Goal: Information Seeking & Learning: Learn about a topic

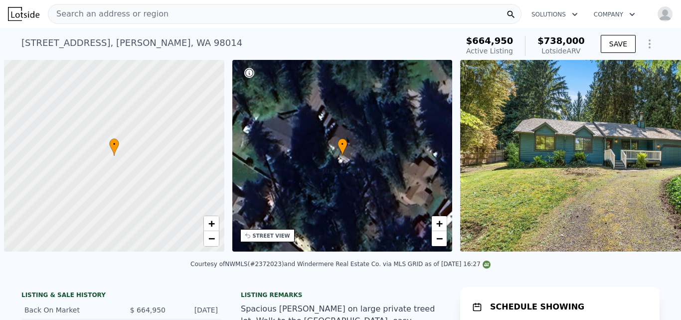
scroll to position [0, 4]
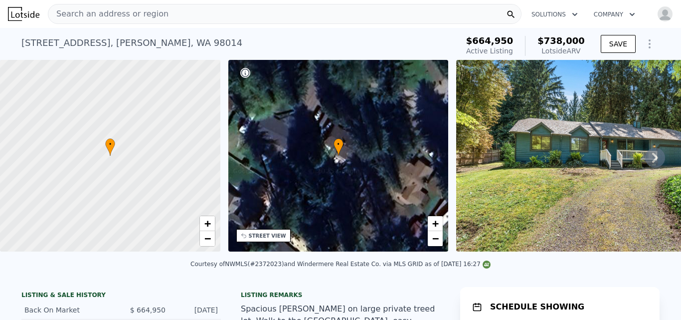
click at [104, 11] on span "Search an address or region" at bounding box center [108, 14] width 120 height 12
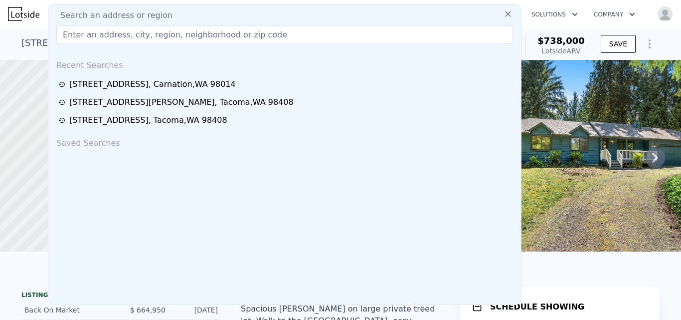
type input "[STREET_ADDRESS]"
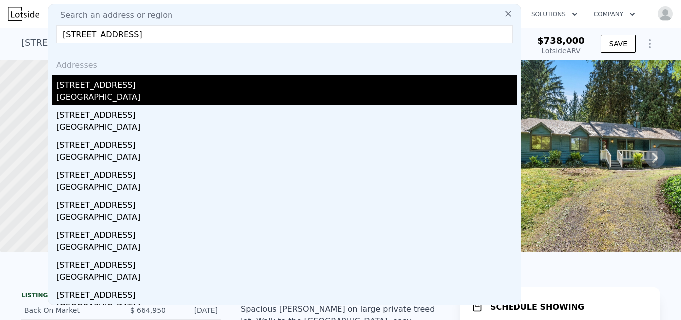
click at [93, 93] on div "[GEOGRAPHIC_DATA]" at bounding box center [286, 98] width 461 height 14
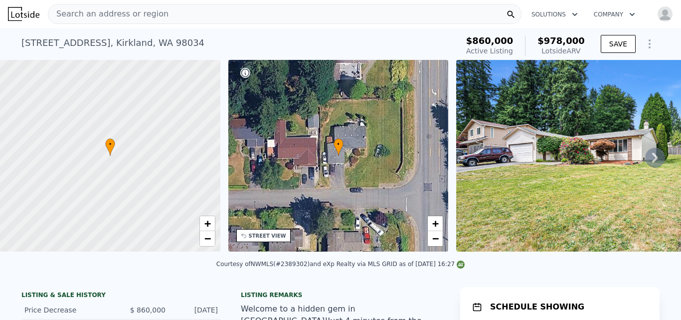
click at [646, 161] on icon at bounding box center [655, 158] width 20 height 20
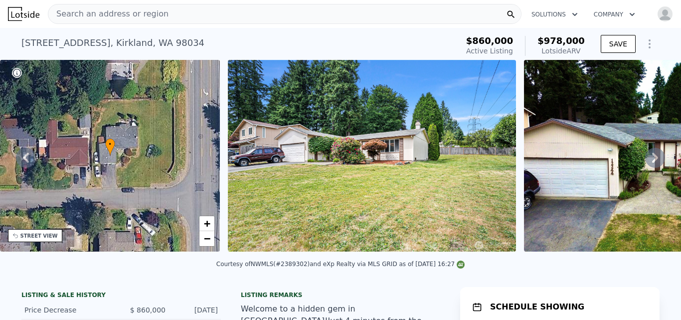
click at [646, 161] on icon at bounding box center [655, 158] width 20 height 20
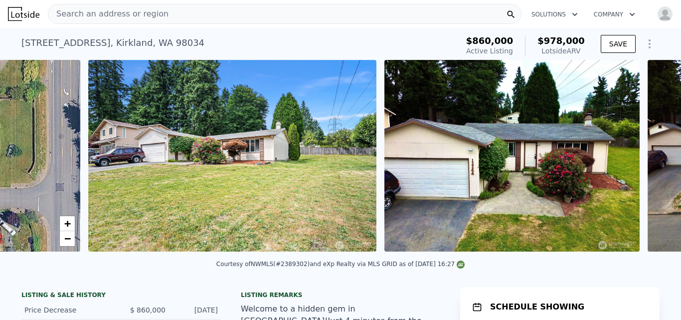
scroll to position [0, 456]
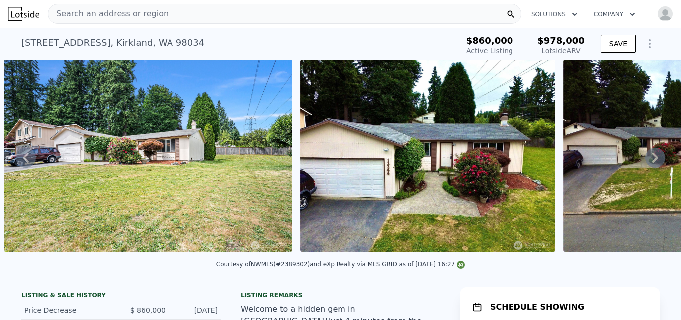
click at [646, 161] on icon at bounding box center [655, 158] width 20 height 20
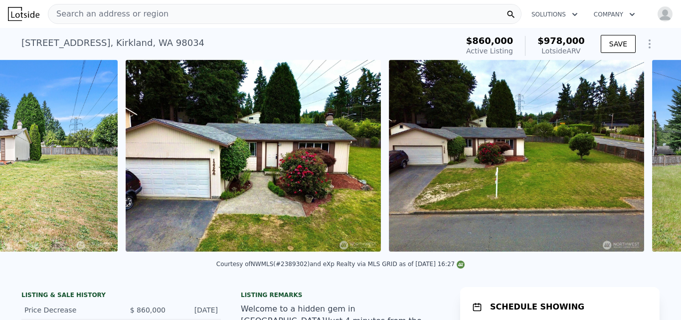
scroll to position [0, 752]
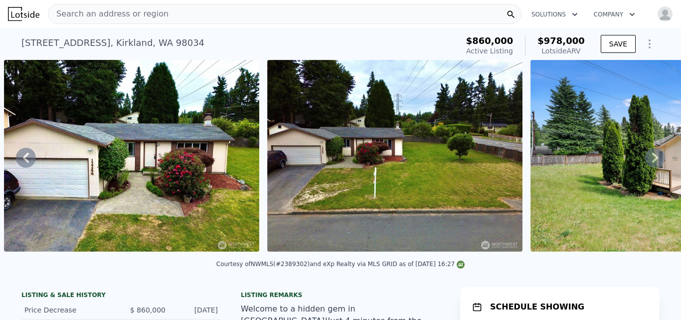
click at [646, 161] on icon at bounding box center [655, 158] width 20 height 20
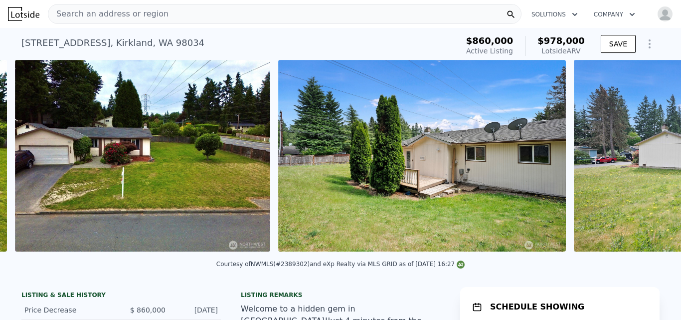
scroll to position [0, 1015]
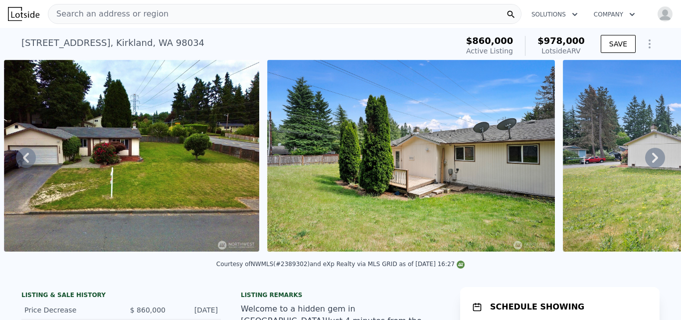
click at [646, 161] on icon at bounding box center [655, 158] width 20 height 20
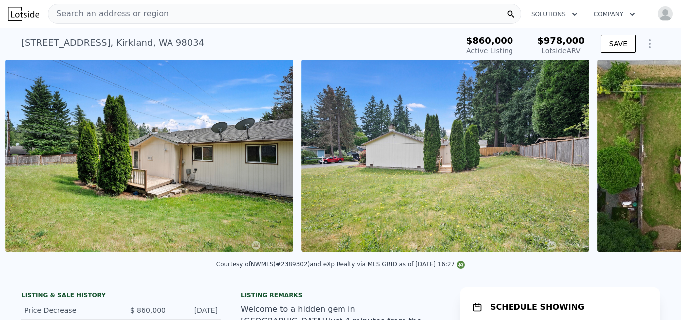
scroll to position [0, 1279]
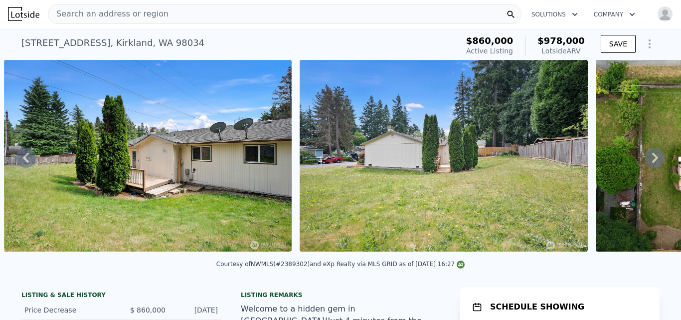
click at [646, 161] on icon at bounding box center [655, 158] width 20 height 20
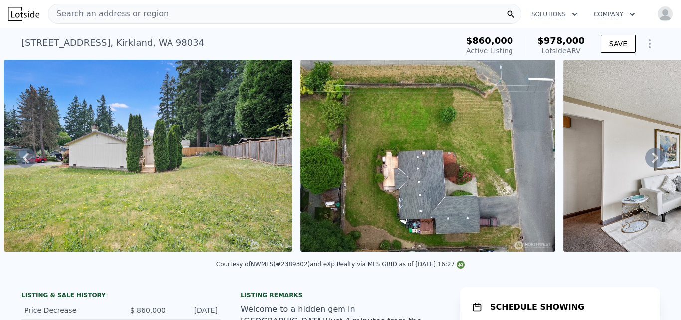
click at [646, 161] on icon at bounding box center [655, 158] width 20 height 20
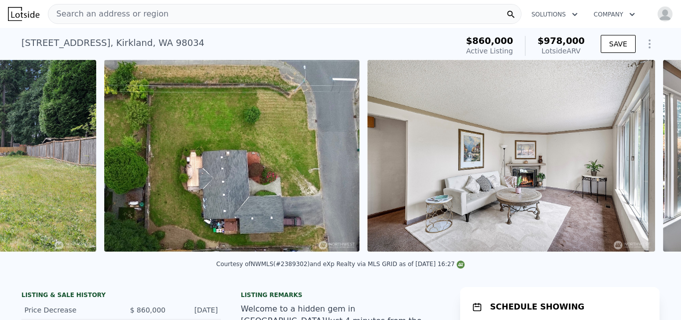
scroll to position [0, 1870]
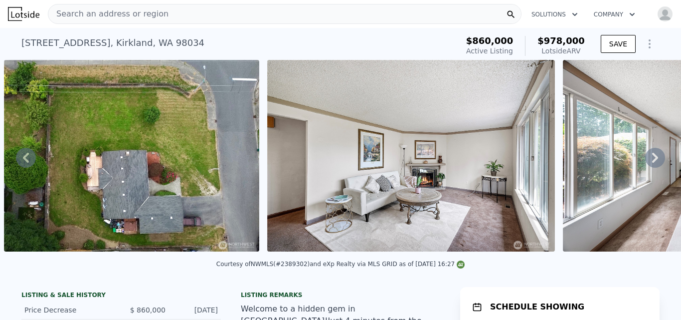
click at [646, 161] on icon at bounding box center [655, 158] width 20 height 20
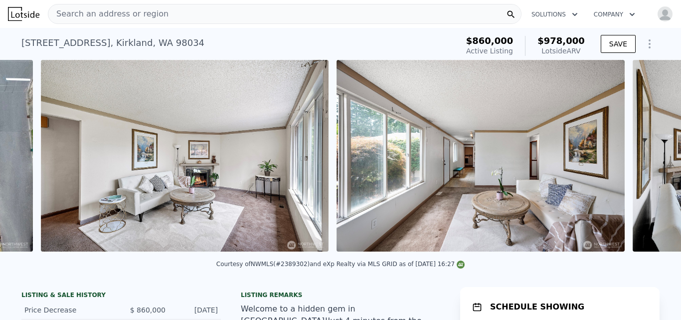
scroll to position [0, 2134]
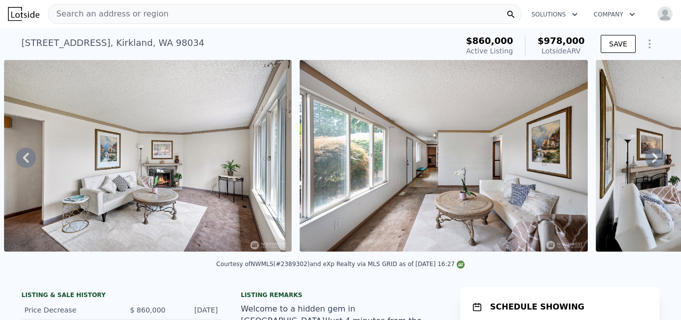
click at [646, 161] on icon at bounding box center [655, 158] width 20 height 20
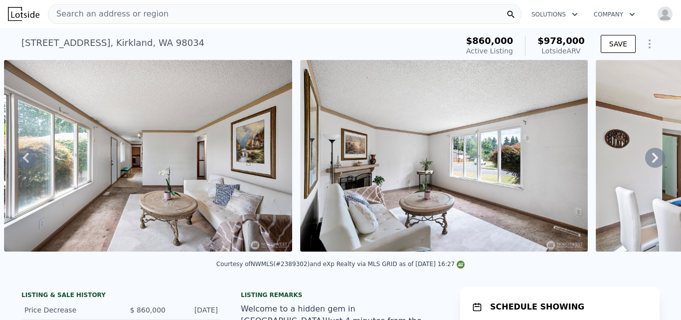
click at [646, 161] on icon at bounding box center [655, 158] width 20 height 20
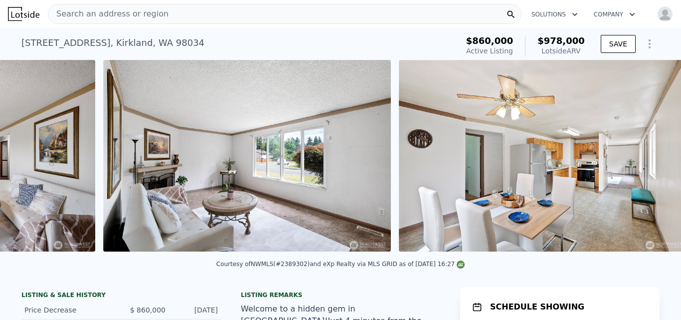
scroll to position [0, 2725]
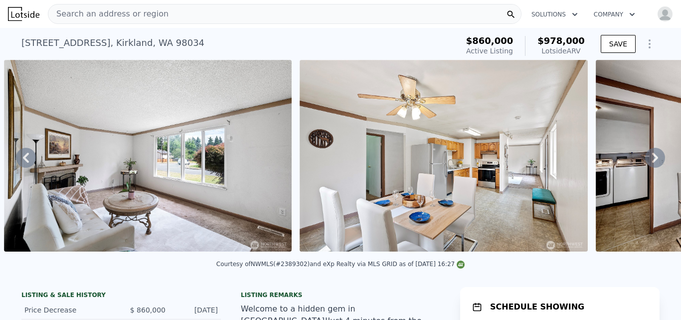
click at [646, 161] on icon at bounding box center [655, 158] width 20 height 20
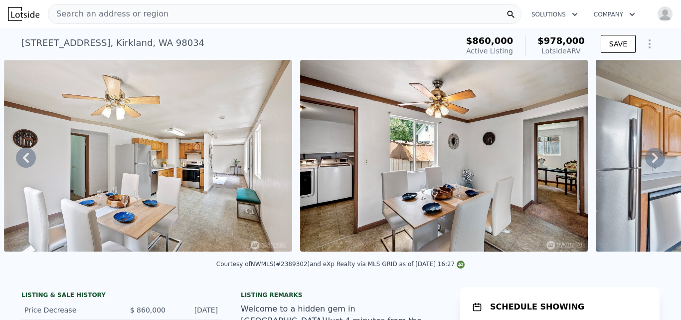
click at [646, 161] on icon at bounding box center [655, 158] width 20 height 20
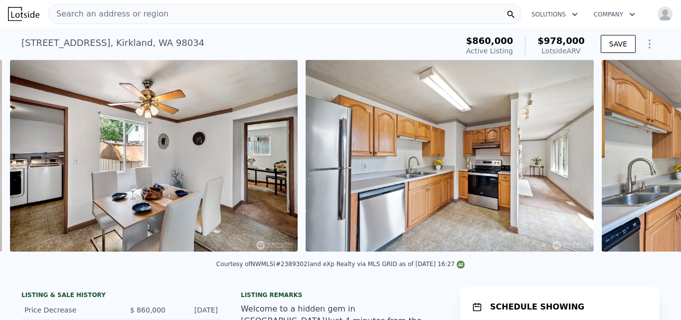
scroll to position [0, 3317]
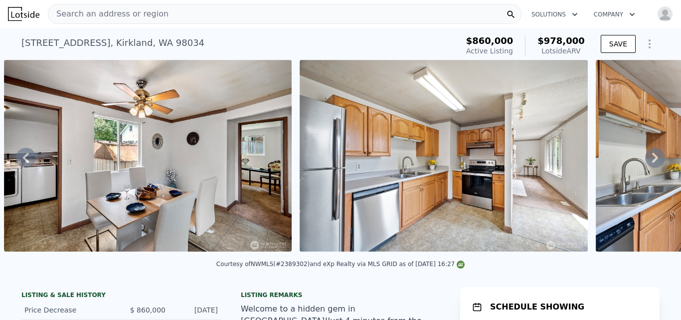
click at [646, 161] on icon at bounding box center [655, 158] width 20 height 20
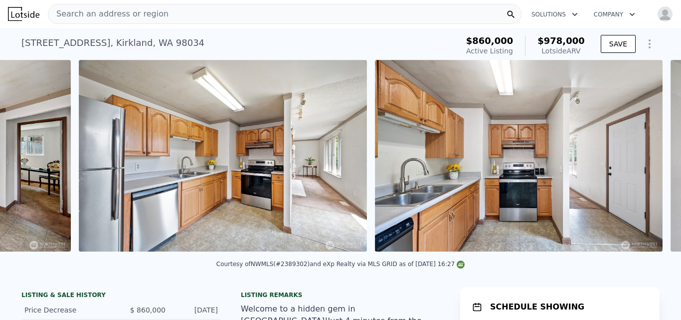
scroll to position [0, 3613]
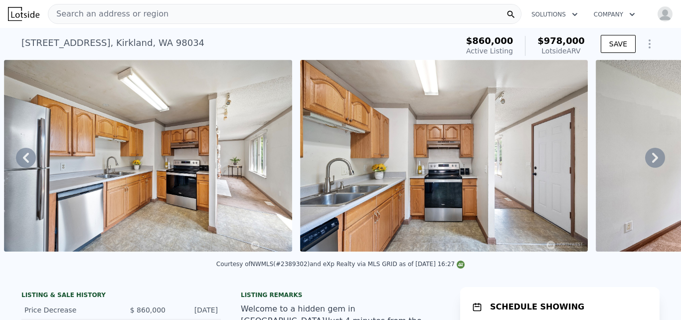
click at [646, 161] on icon at bounding box center [655, 158] width 20 height 20
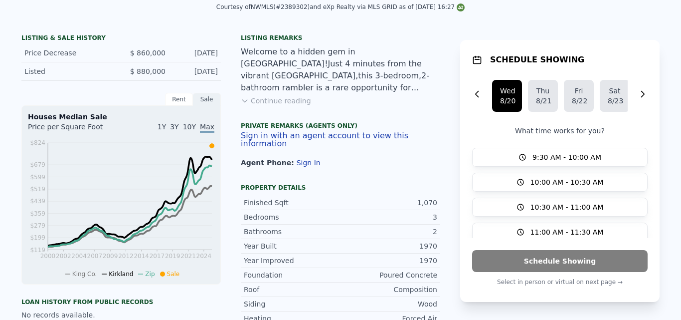
scroll to position [0, 0]
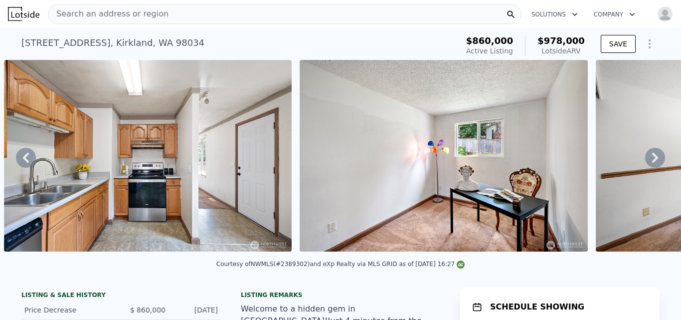
click at [118, 17] on span "Search an address or region" at bounding box center [108, 14] width 120 height 12
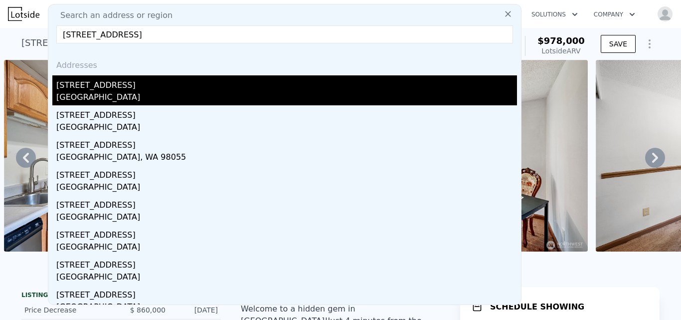
type input "[STREET_ADDRESS]"
click at [92, 85] on div "[STREET_ADDRESS]" at bounding box center [286, 83] width 461 height 16
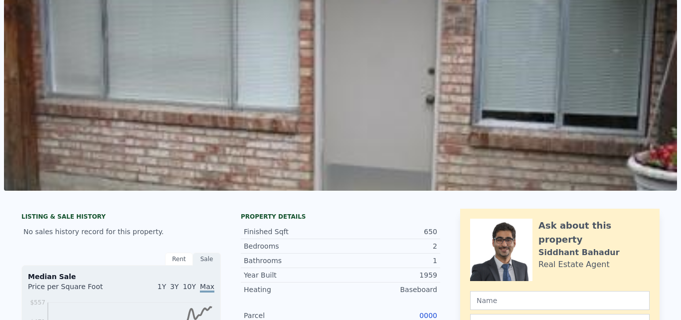
scroll to position [3, 0]
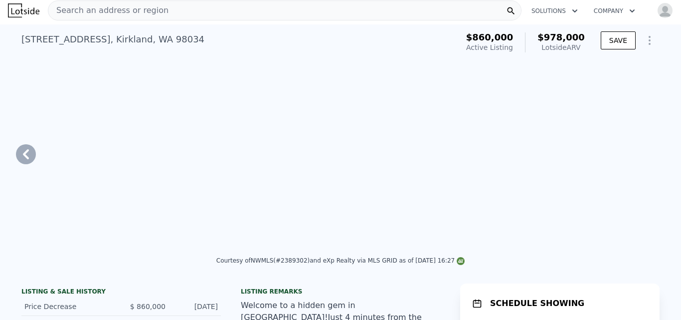
type input "1.75"
type input "2"
type input "1090"
type input "1410"
type input "7200"
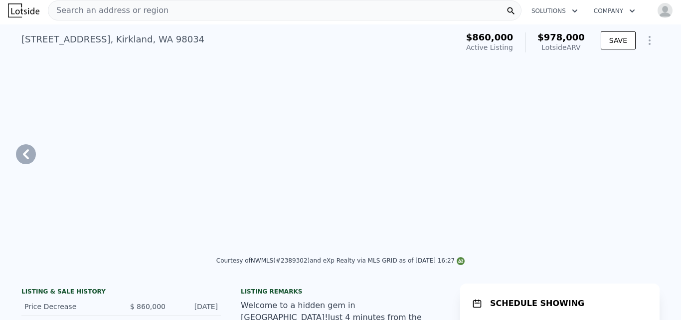
type input "8250"
type input "$ 978,000"
type input "6"
type input "-$ 16,140"
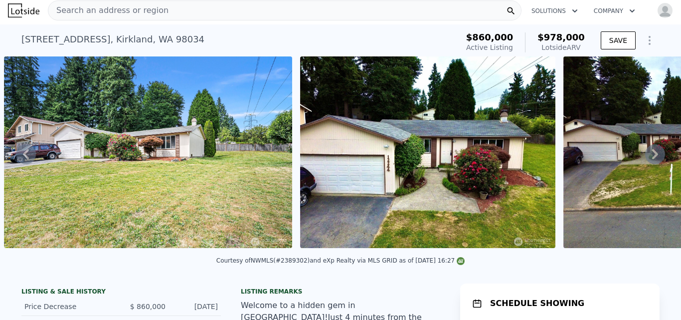
click at [173, 14] on div "Search an address or region" at bounding box center [285, 10] width 474 height 20
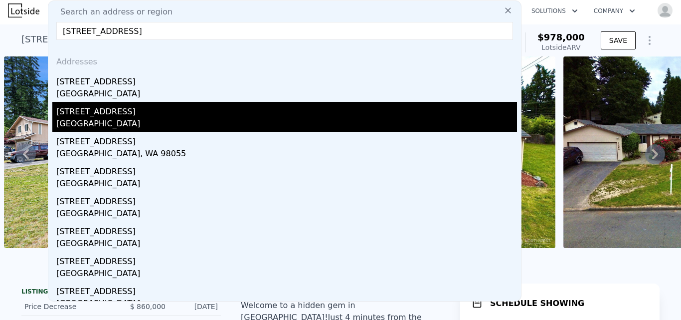
type input "[STREET_ADDRESS]"
click at [106, 121] on div "[GEOGRAPHIC_DATA]" at bounding box center [286, 125] width 461 height 14
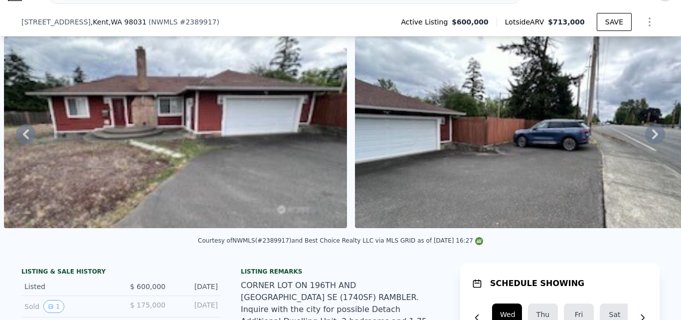
scroll to position [105, 0]
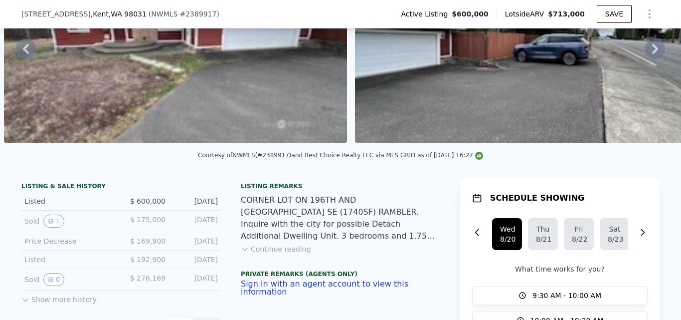
click at [280, 254] on button "Continue reading" at bounding box center [276, 249] width 70 height 10
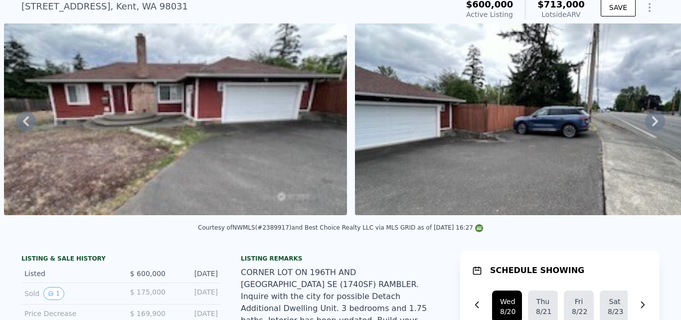
scroll to position [14, 0]
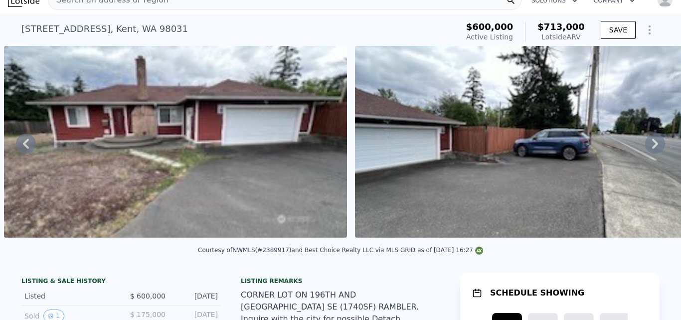
click at [652, 148] on icon at bounding box center [655, 144] width 6 height 10
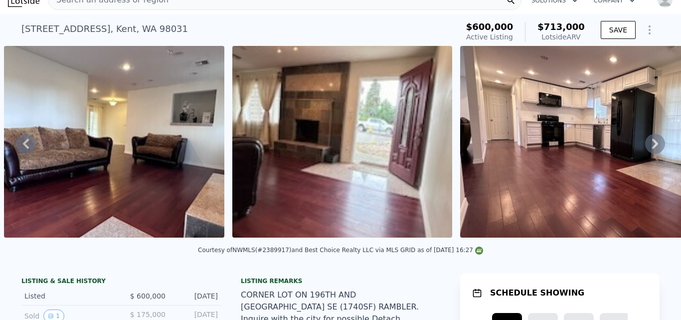
click at [652, 148] on icon at bounding box center [655, 144] width 6 height 10
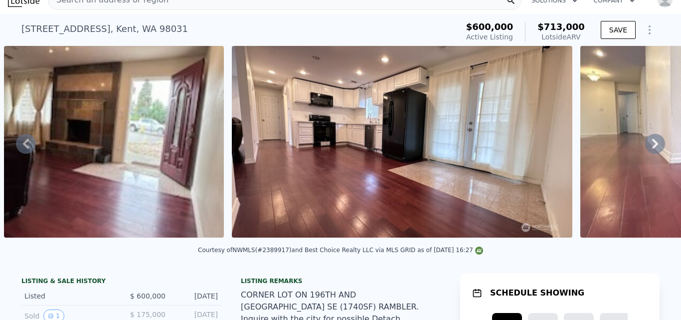
click at [652, 148] on icon at bounding box center [655, 144] width 6 height 10
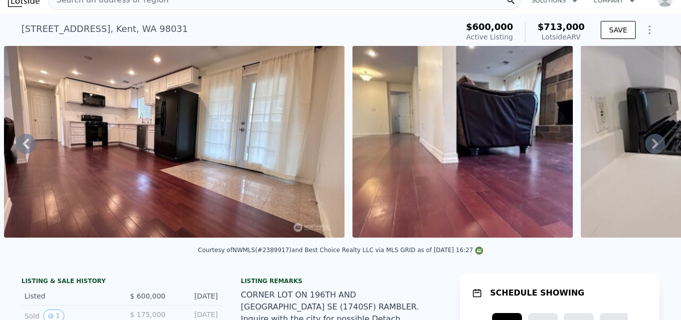
click at [652, 148] on icon at bounding box center [655, 144] width 6 height 10
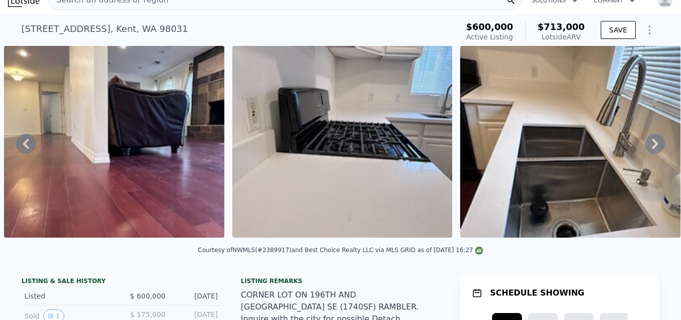
click at [652, 148] on icon at bounding box center [655, 144] width 6 height 10
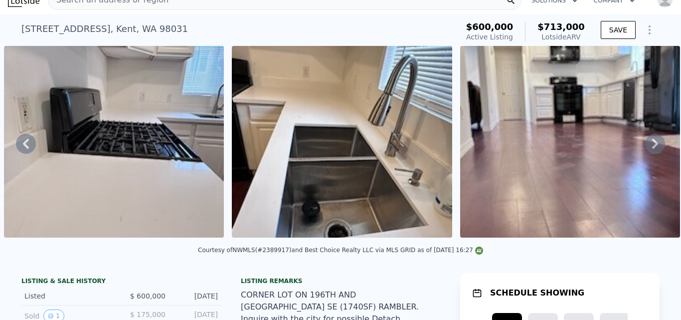
click at [652, 148] on icon at bounding box center [655, 144] width 6 height 10
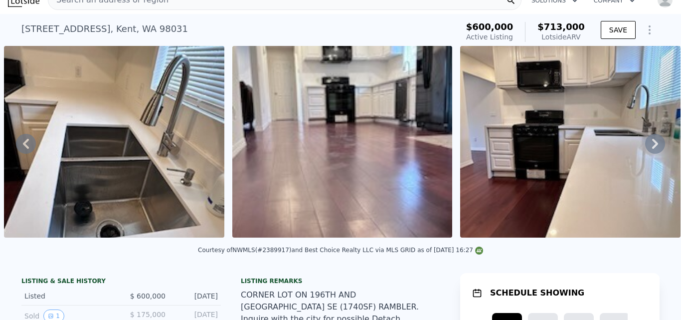
scroll to position [0, 0]
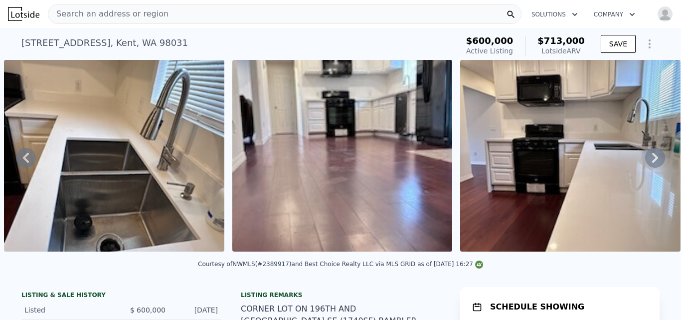
click at [193, 15] on div "Search an address or region" at bounding box center [285, 14] width 474 height 20
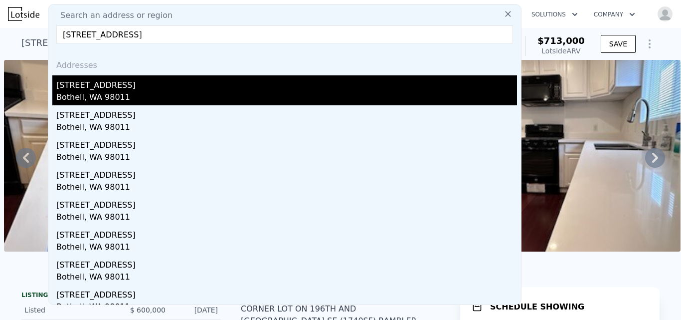
type input "[STREET_ADDRESS]"
click at [100, 96] on div "Bothell, WA 98011" at bounding box center [286, 98] width 461 height 14
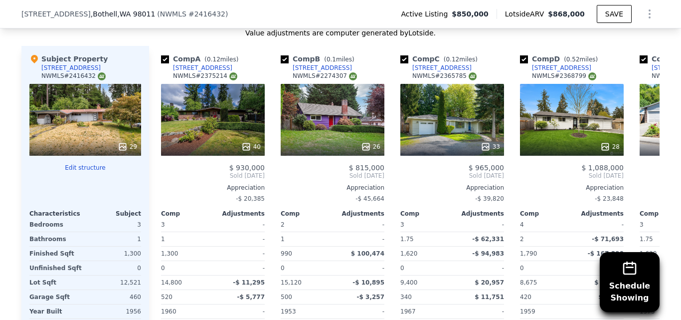
scroll to position [1235, 0]
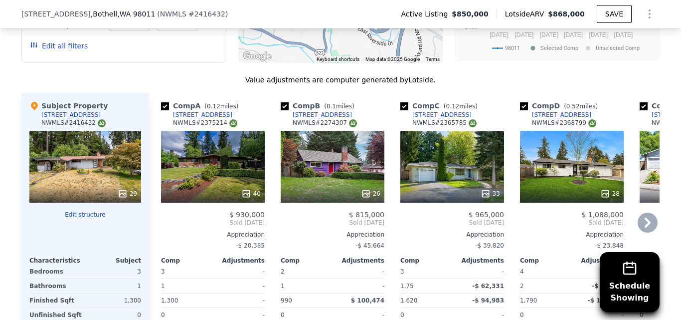
click at [219, 132] on div "40" at bounding box center [213, 167] width 104 height 72
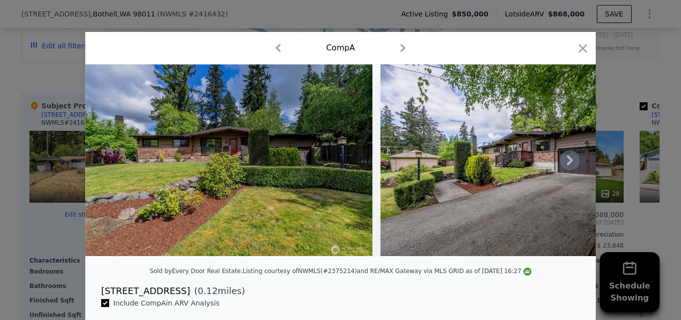
click at [567, 164] on icon at bounding box center [570, 160] width 6 height 10
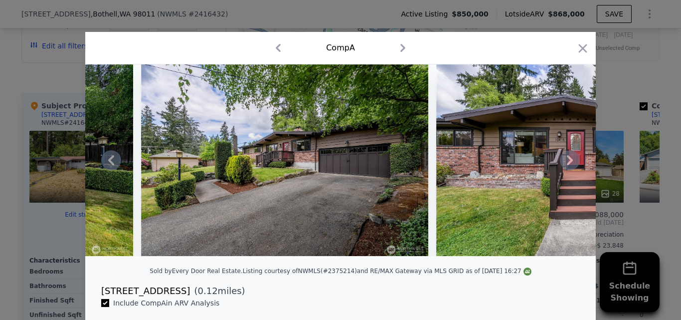
click at [567, 164] on icon at bounding box center [570, 160] width 6 height 10
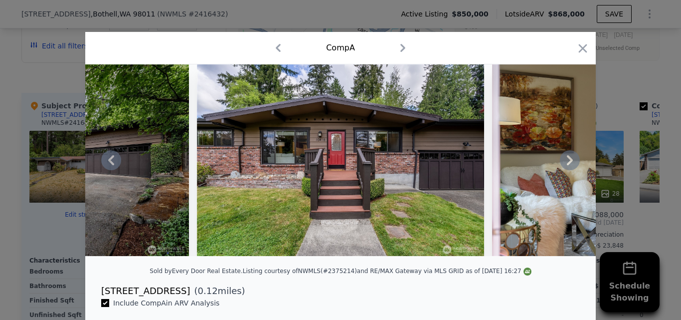
click at [567, 164] on icon at bounding box center [570, 160] width 6 height 10
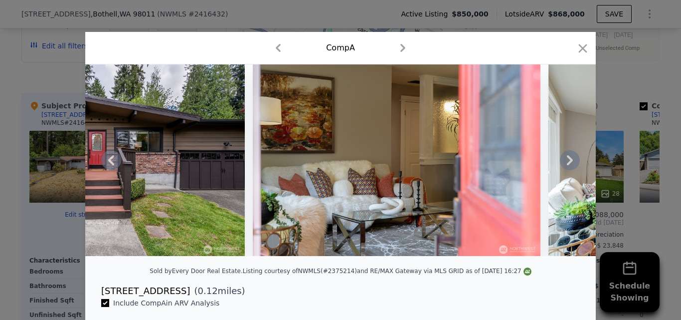
click at [567, 164] on icon at bounding box center [570, 160] width 6 height 10
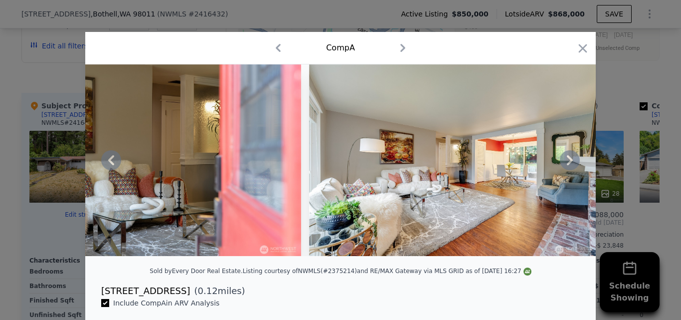
click at [567, 164] on icon at bounding box center [570, 160] width 6 height 10
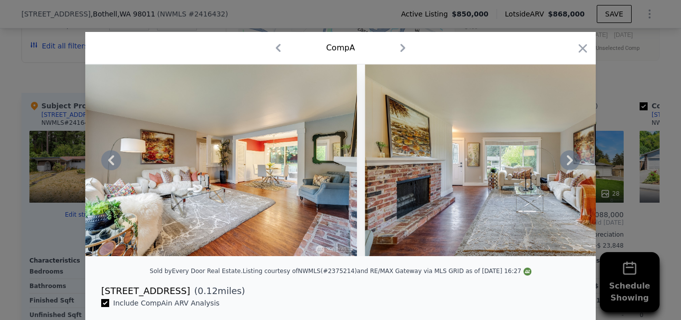
click at [567, 164] on icon at bounding box center [570, 160] width 6 height 10
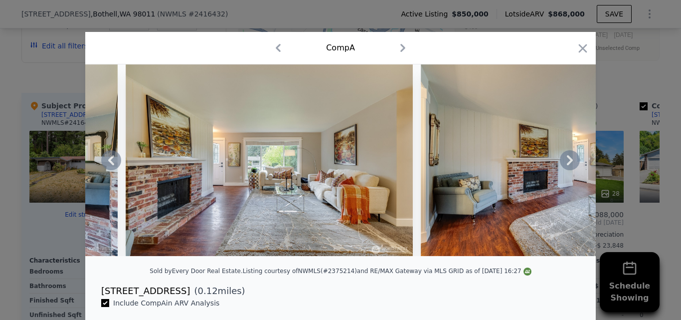
click at [567, 164] on icon at bounding box center [570, 160] width 6 height 10
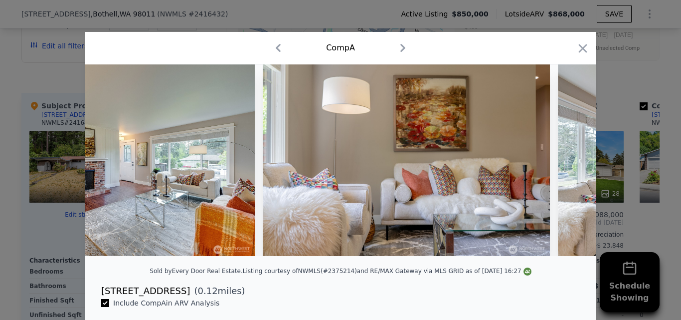
scroll to position [0, 1914]
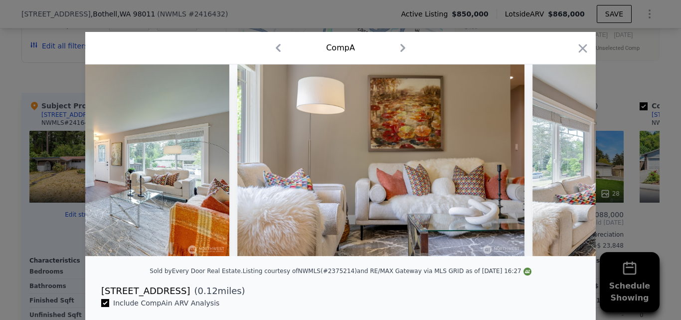
click at [567, 164] on div at bounding box center [340, 159] width 510 height 191
click at [567, 164] on icon at bounding box center [570, 160] width 6 height 10
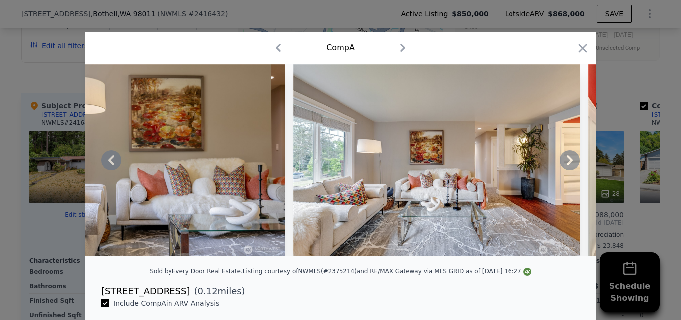
click at [567, 164] on icon at bounding box center [570, 160] width 6 height 10
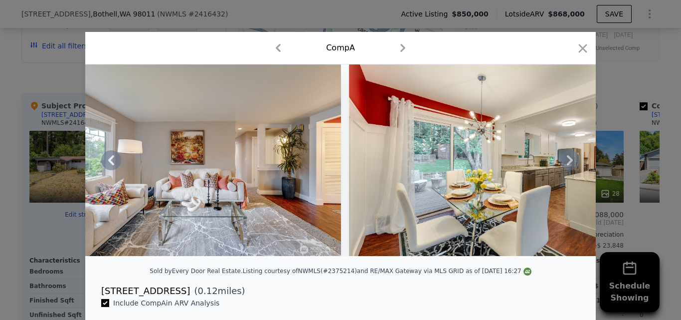
click at [567, 164] on icon at bounding box center [570, 160] width 6 height 10
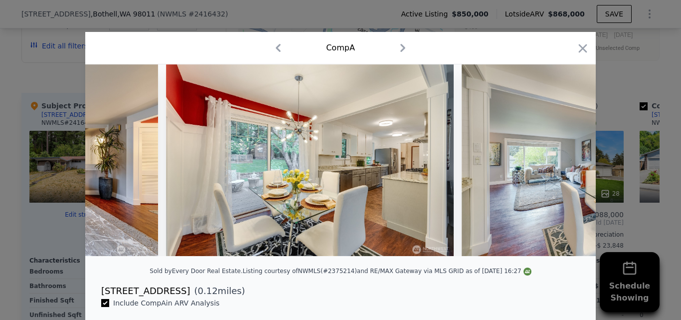
scroll to position [0, 2632]
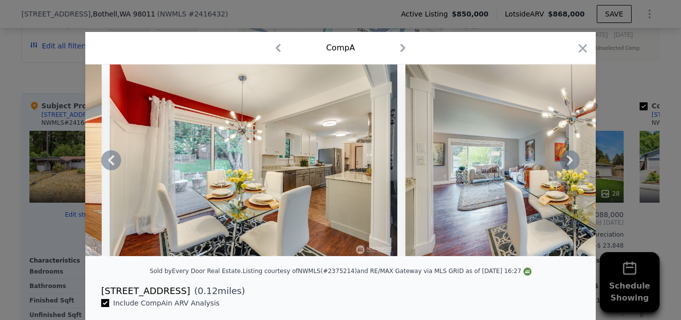
click at [567, 164] on icon at bounding box center [570, 160] width 6 height 10
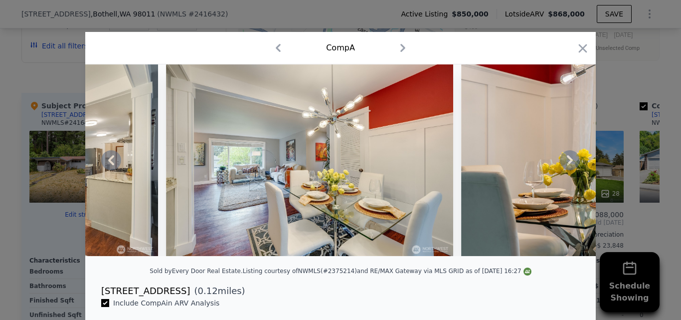
click at [567, 164] on icon at bounding box center [570, 160] width 6 height 10
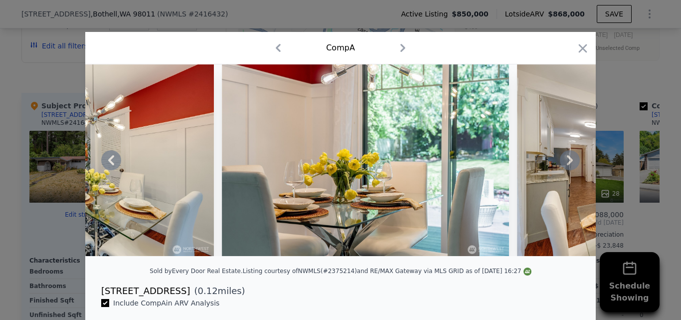
click at [567, 164] on icon at bounding box center [570, 160] width 6 height 10
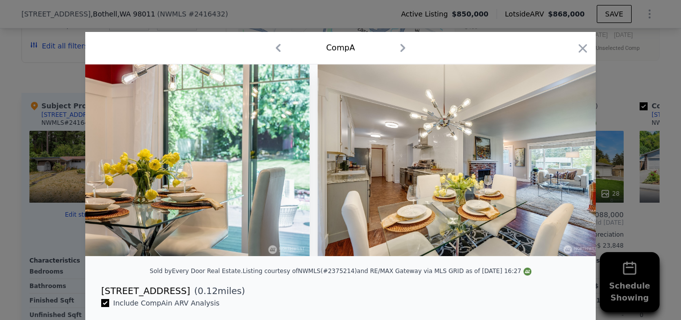
scroll to position [0, 3350]
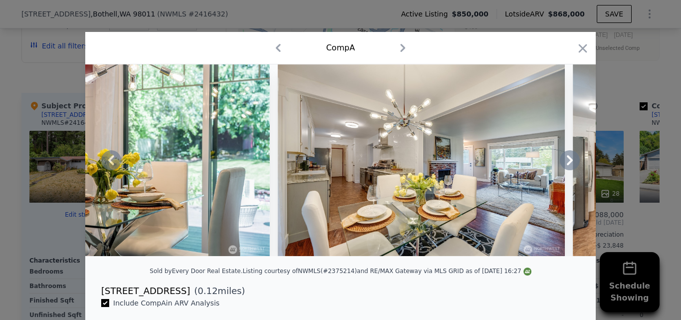
click at [567, 164] on icon at bounding box center [570, 160] width 6 height 10
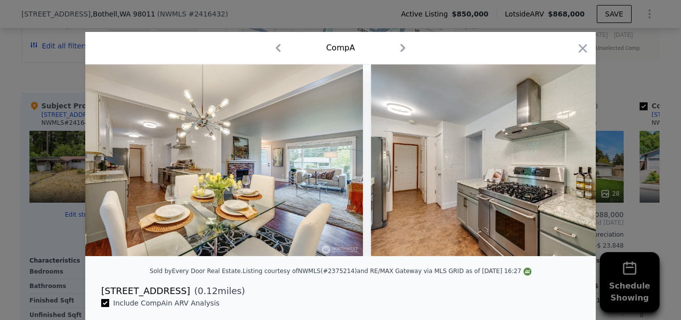
scroll to position [0, 3589]
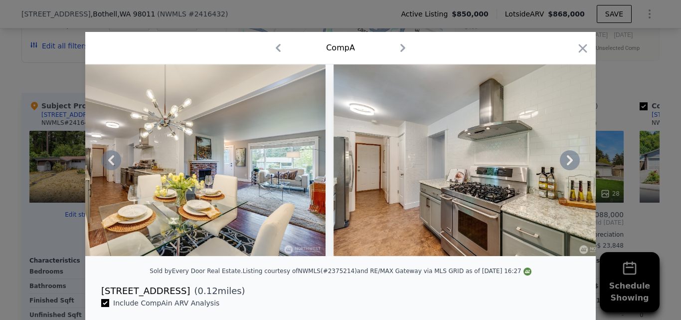
click at [567, 164] on icon at bounding box center [570, 160] width 6 height 10
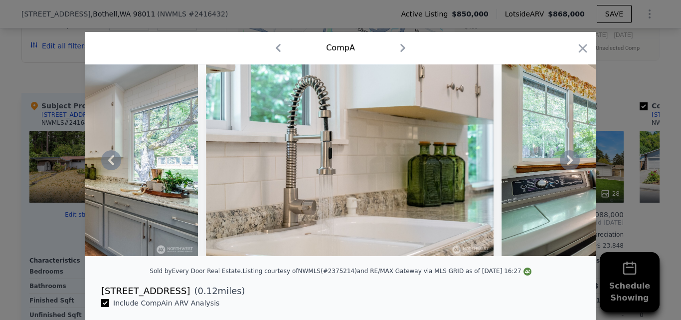
click at [567, 164] on icon at bounding box center [570, 160] width 6 height 10
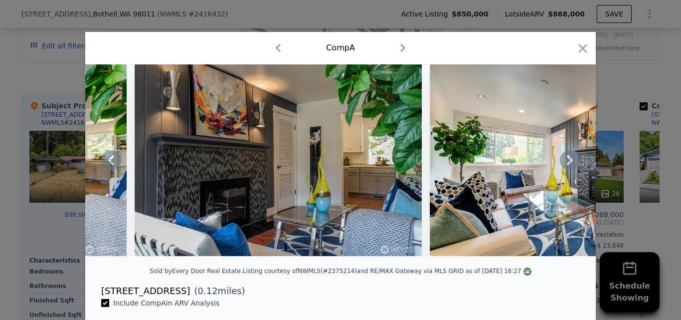
click at [567, 164] on icon at bounding box center [570, 160] width 6 height 10
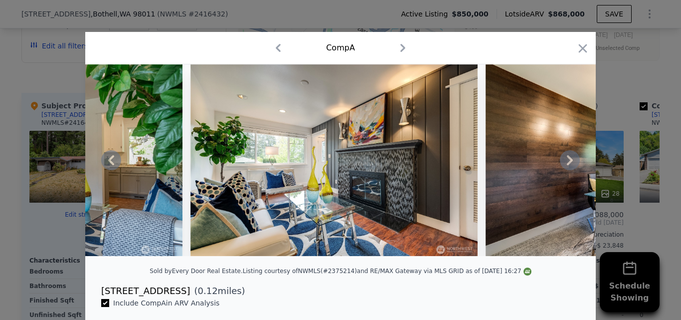
click at [567, 164] on icon at bounding box center [570, 160] width 6 height 10
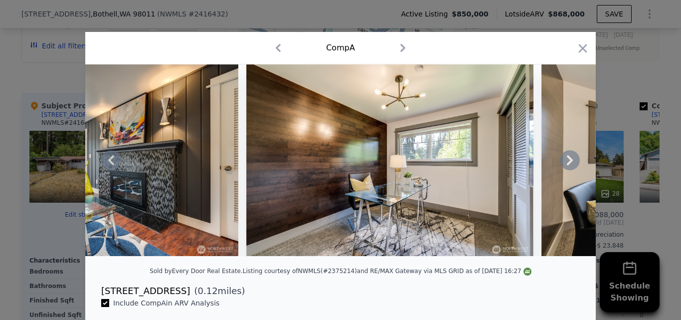
click at [567, 164] on icon at bounding box center [570, 160] width 6 height 10
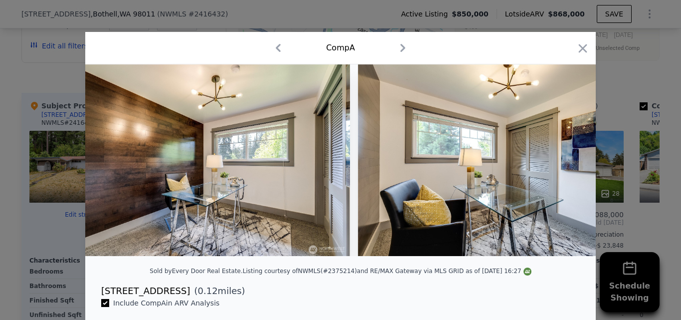
scroll to position [0, 5982]
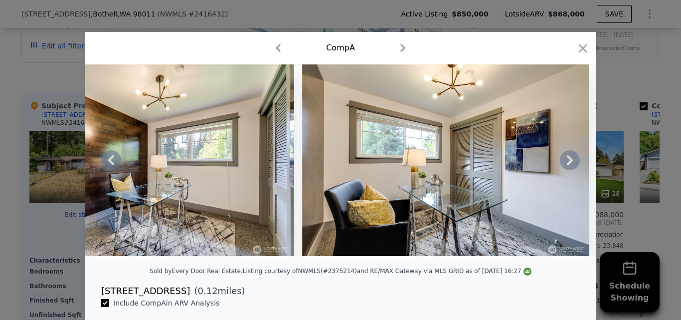
click at [567, 164] on div at bounding box center [340, 159] width 510 height 191
click at [567, 164] on icon at bounding box center [570, 160] width 6 height 10
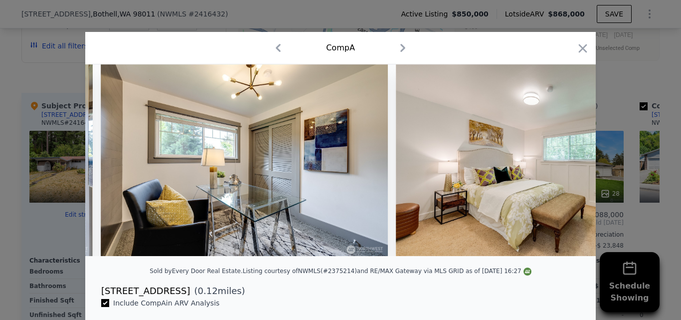
scroll to position [0, 6221]
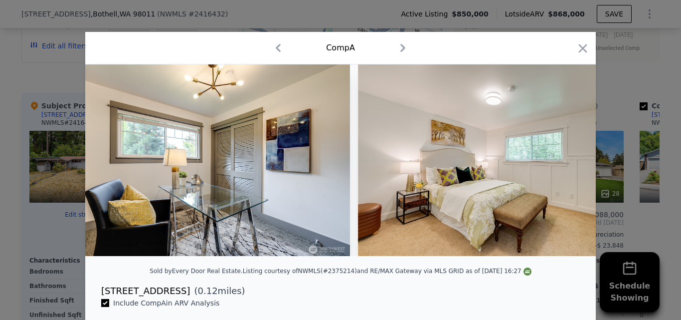
click at [567, 164] on div at bounding box center [340, 159] width 510 height 191
click at [567, 164] on icon at bounding box center [570, 160] width 6 height 10
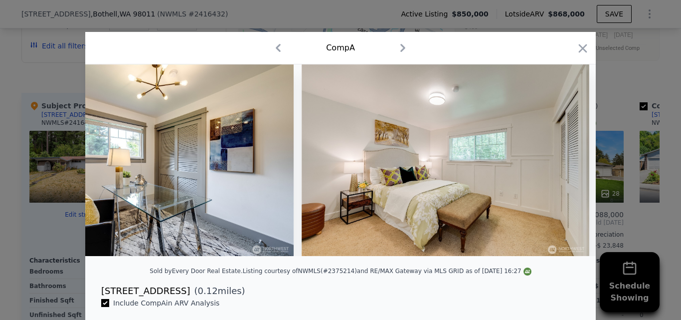
scroll to position [0, 6461]
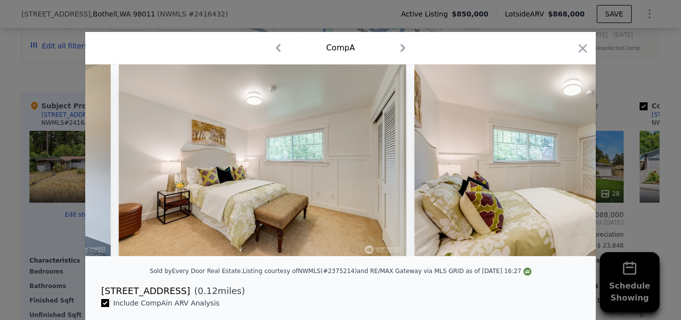
click at [567, 164] on div at bounding box center [340, 159] width 510 height 191
click at [567, 164] on icon at bounding box center [570, 160] width 6 height 10
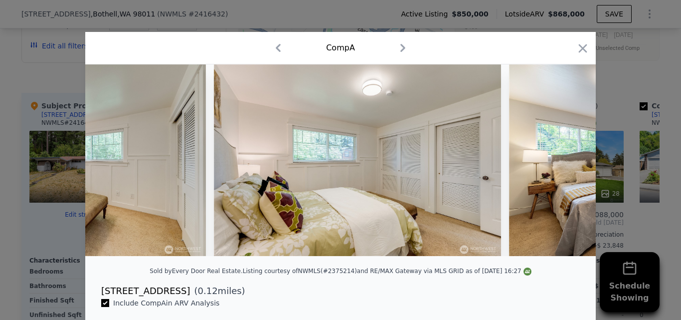
scroll to position [0, 6700]
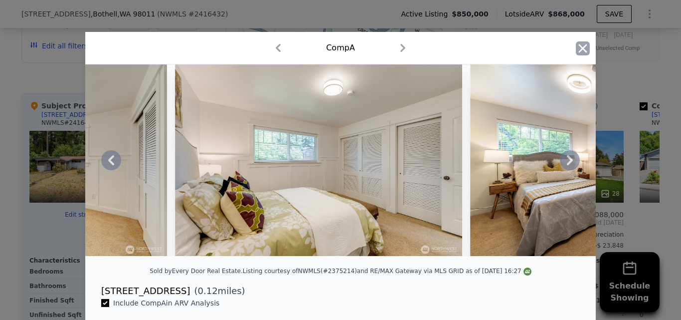
click at [582, 51] on icon "button" at bounding box center [583, 48] width 8 height 8
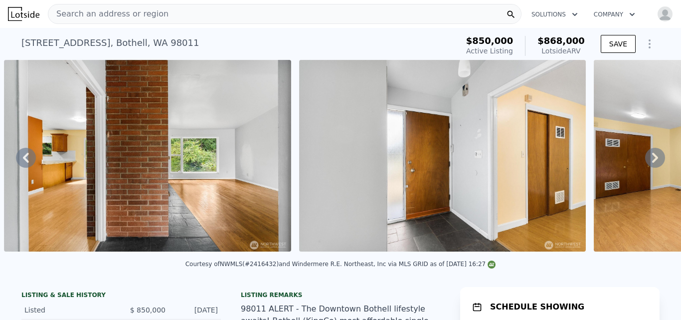
click at [174, 11] on div "Search an address or region" at bounding box center [285, 14] width 474 height 20
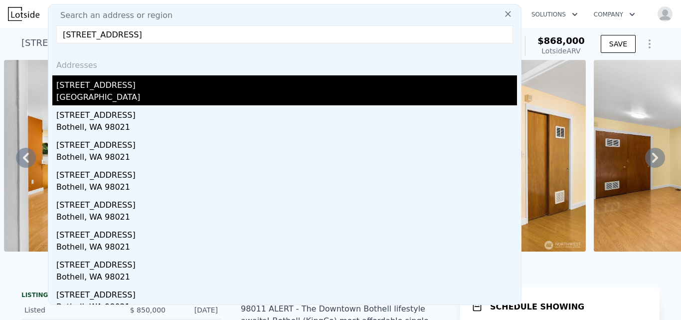
type input "[STREET_ADDRESS]"
click at [131, 86] on div "[STREET_ADDRESS]" at bounding box center [286, 83] width 461 height 16
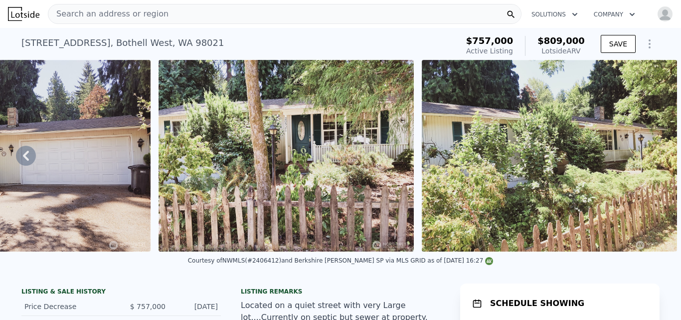
click at [180, 7] on div "Search an address or region" at bounding box center [285, 14] width 474 height 20
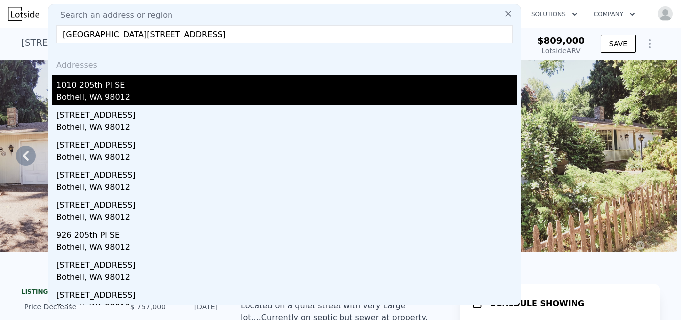
type input "[GEOGRAPHIC_DATA][STREET_ADDRESS]"
click at [88, 90] on div "1010 205th Pl SE" at bounding box center [286, 83] width 461 height 16
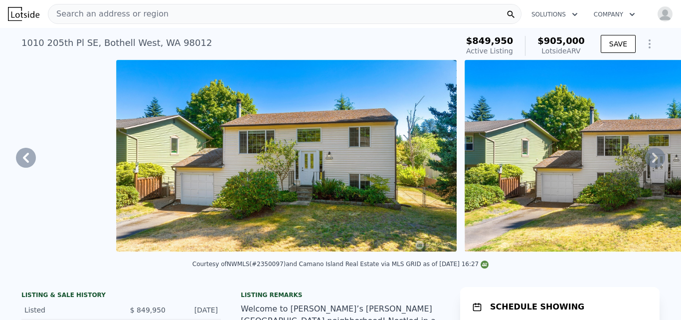
scroll to position [0, 684]
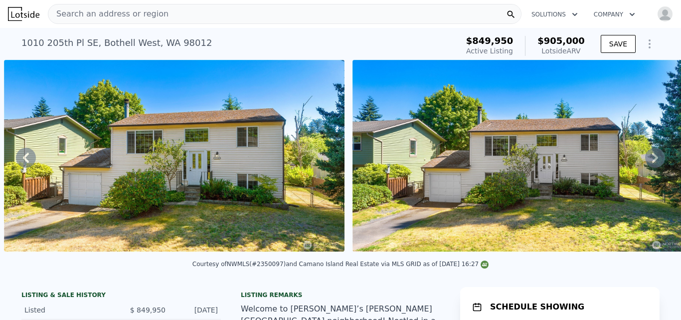
click at [124, 17] on span "Search an address or region" at bounding box center [108, 14] width 120 height 12
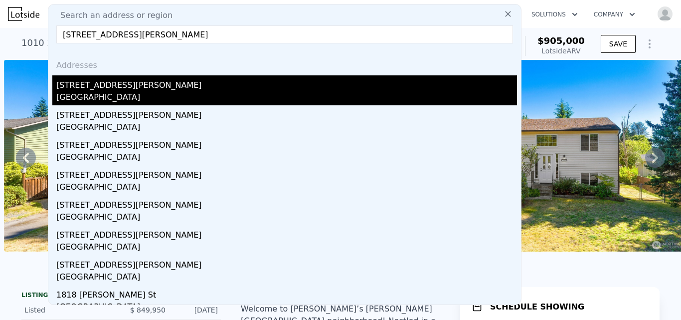
type input "[STREET_ADDRESS][PERSON_NAME]"
click at [83, 102] on div "[GEOGRAPHIC_DATA]" at bounding box center [286, 98] width 461 height 14
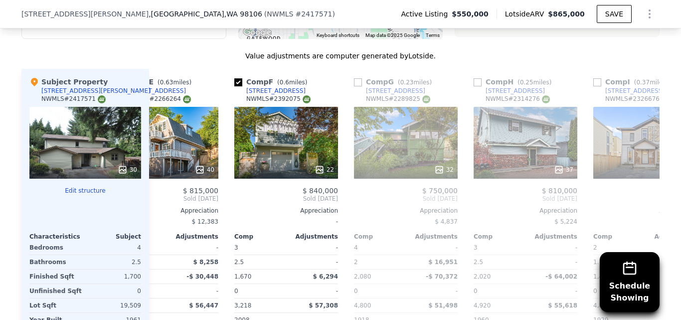
scroll to position [1335, 0]
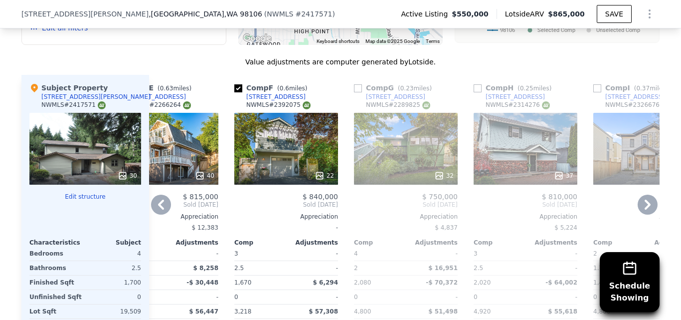
click at [515, 120] on div "37" at bounding box center [526, 149] width 104 height 72
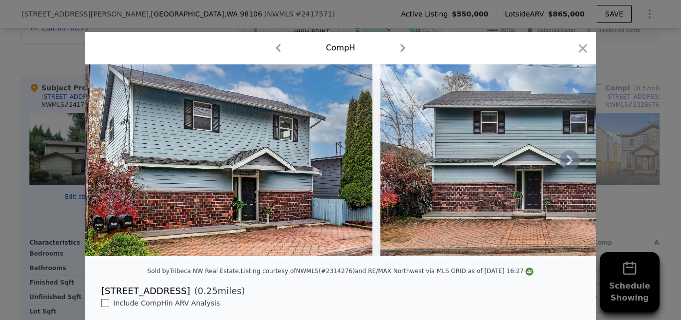
click at [570, 165] on icon at bounding box center [570, 160] width 20 height 20
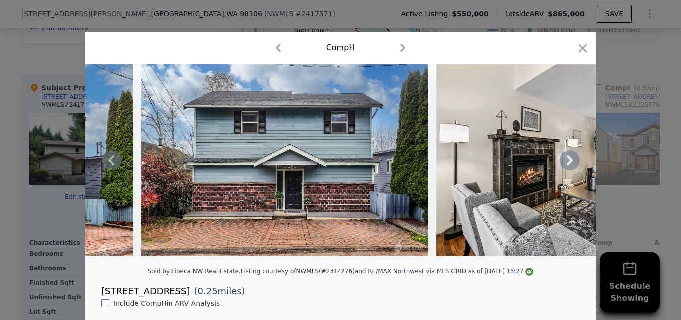
click at [570, 165] on icon at bounding box center [570, 160] width 20 height 20
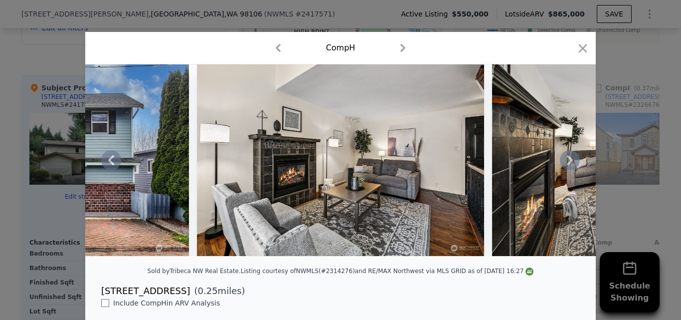
click at [570, 165] on icon at bounding box center [570, 160] width 20 height 20
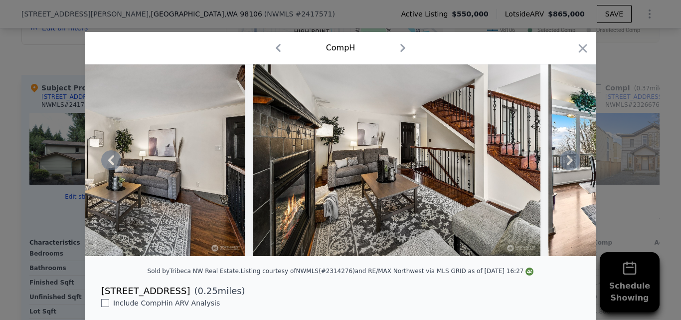
click at [570, 165] on icon at bounding box center [570, 160] width 20 height 20
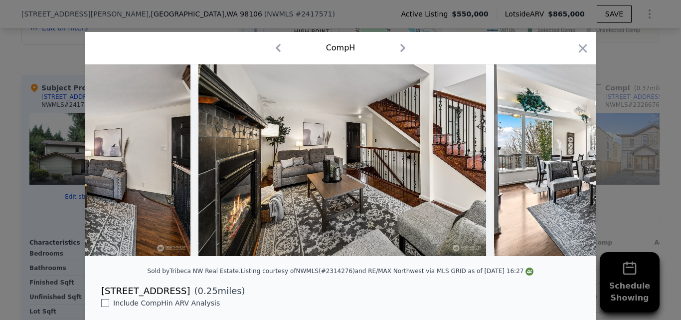
scroll to position [0, 957]
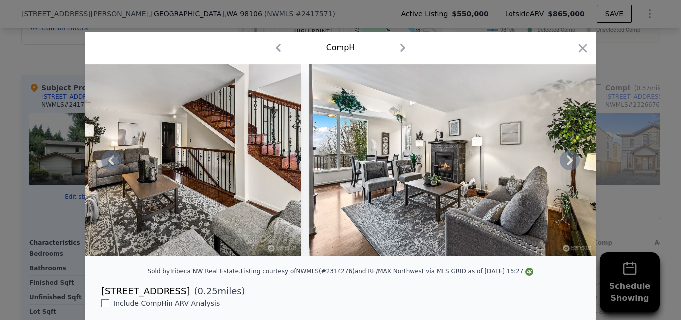
click at [570, 165] on icon at bounding box center [570, 160] width 20 height 20
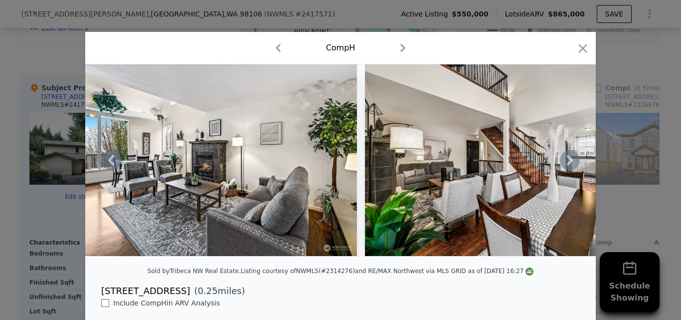
click at [570, 165] on icon at bounding box center [570, 160] width 20 height 20
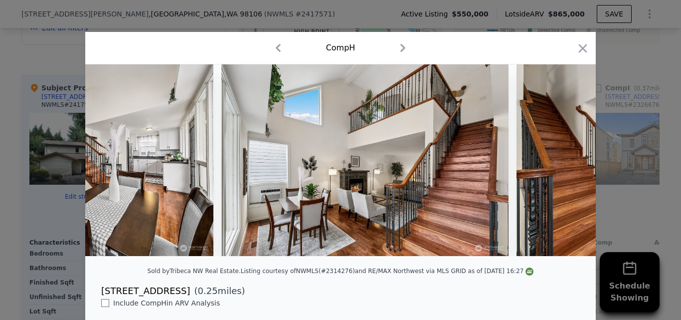
scroll to position [0, 1675]
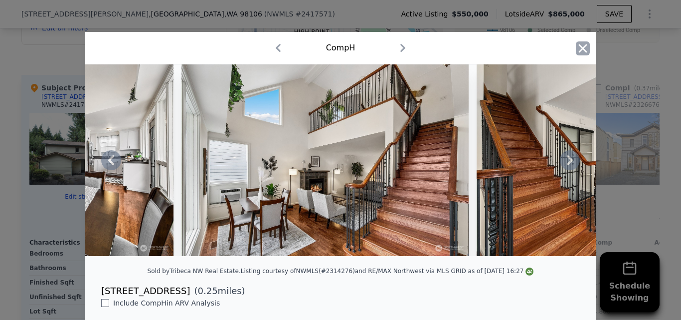
click at [577, 48] on icon "button" at bounding box center [583, 48] width 14 height 14
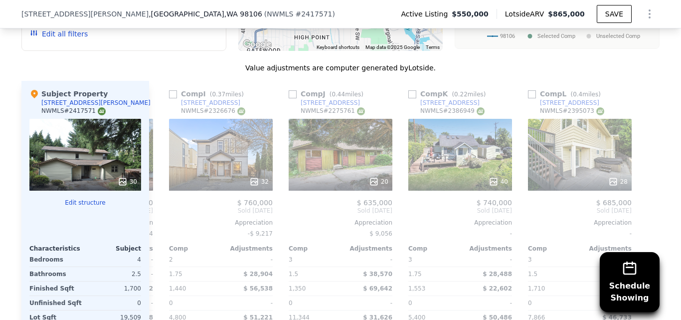
scroll to position [1341, 0]
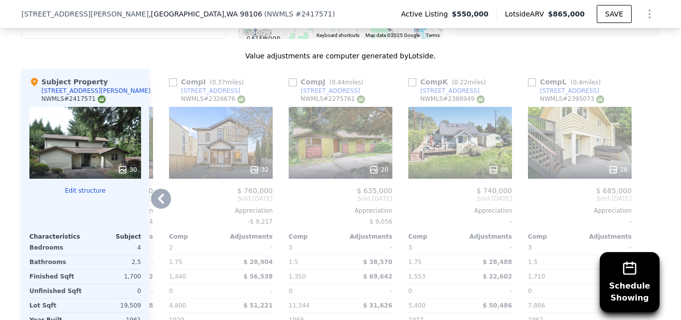
click at [567, 87] on div "[STREET_ADDRESS]" at bounding box center [569, 91] width 59 height 8
drag, startPoint x: 224, startPoint y: 21, endPoint x: 125, endPoint y: -13, distance: 105.6
click at [125, 0] on html "Search an address or region Solutions Company Open main menu Open user menu [ST…" at bounding box center [340, 160] width 681 height 320
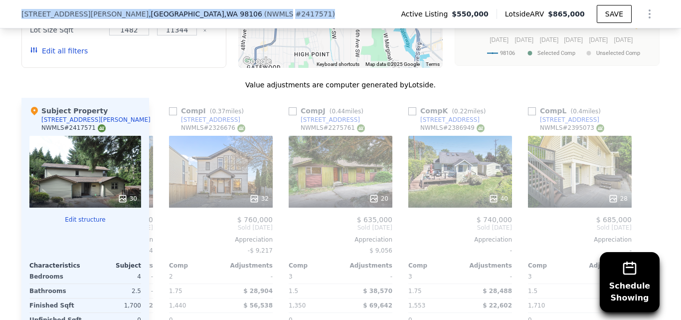
copy div "Search an address or region Solutions Company Open main menu Open user menu [ST…"
click at [226, 14] on div "[STREET_ADDRESS][PERSON_NAME] ( NWMLS # 2417571 ) Active Listing $550,000 Lotsi…" at bounding box center [340, 14] width 638 height 28
drag, startPoint x: 18, startPoint y: 13, endPoint x: 141, endPoint y: 17, distance: 123.2
click at [141, 17] on div "[STREET_ADDRESS][PERSON_NAME] ( NWMLS # 2417571 )" at bounding box center [182, 14] width 322 height 10
copy div "[STREET_ADDRESS][PERSON_NAME]"
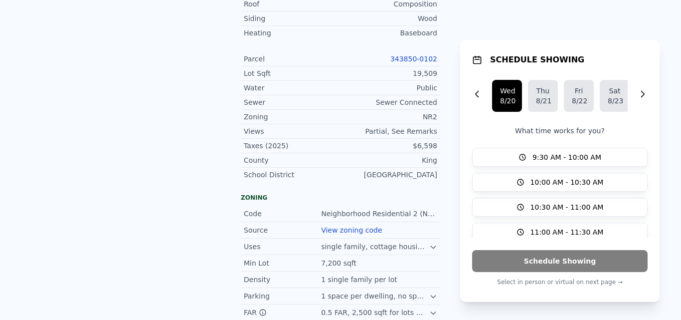
scroll to position [0, 0]
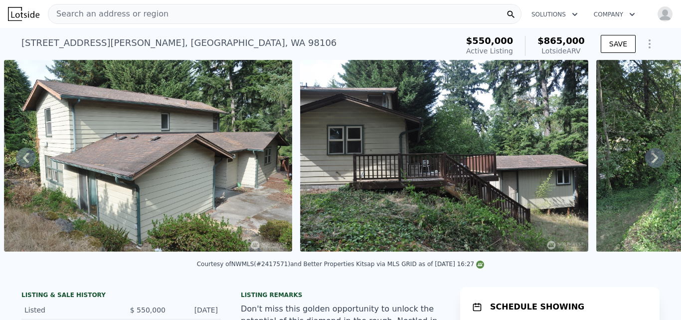
click at [126, 15] on span "Search an address or region" at bounding box center [108, 14] width 120 height 12
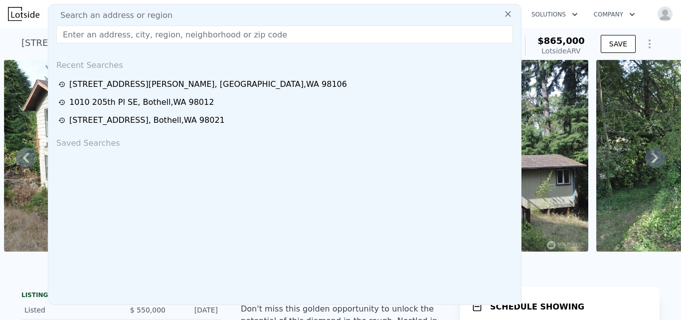
type input "[STREET_ADDRESS]"
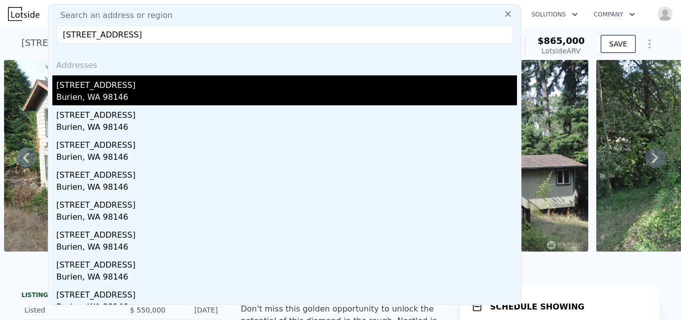
click at [90, 97] on div "Burien, WA 98146" at bounding box center [286, 98] width 461 height 14
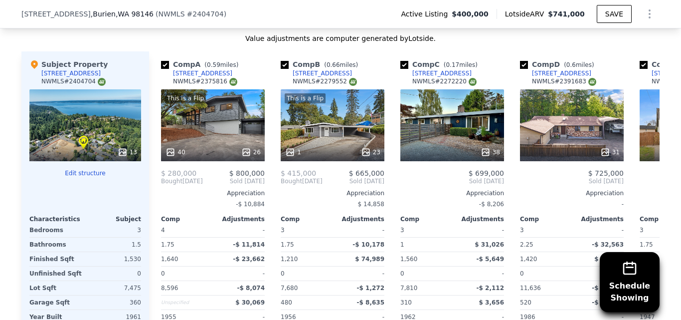
scroll to position [1197, 0]
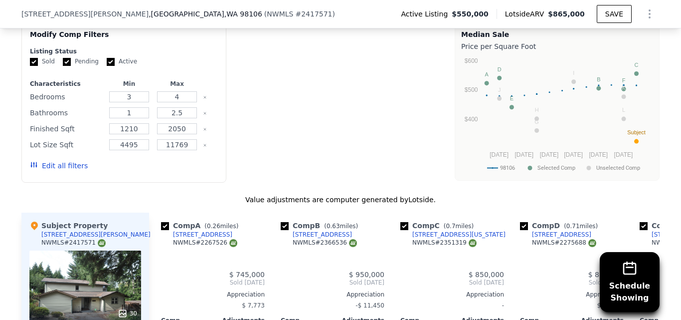
type input "2"
type input "1.5"
type input "3.5"
type input "1350"
type input "2080"
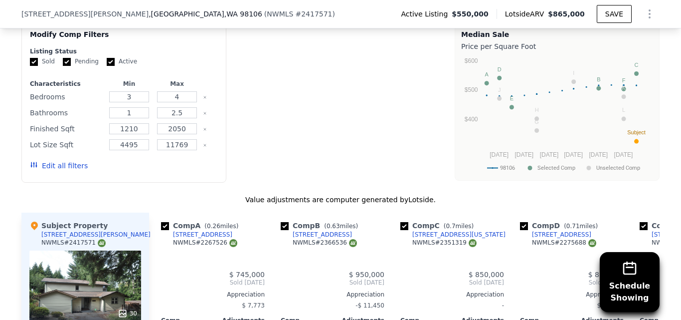
type input "1482"
type input "11344"
type input "$ 865,000"
type input "$ 209,526"
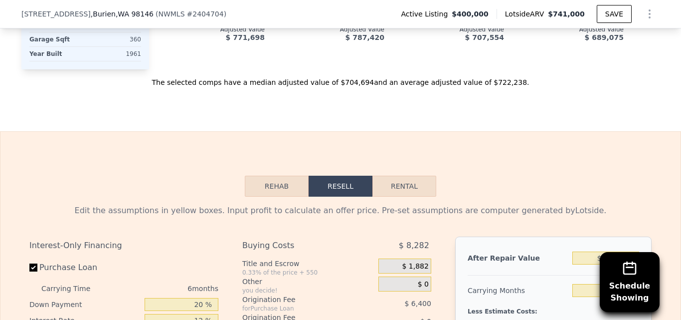
type input "3"
type input "1"
type input "2.5"
type input "1210"
type input "2050"
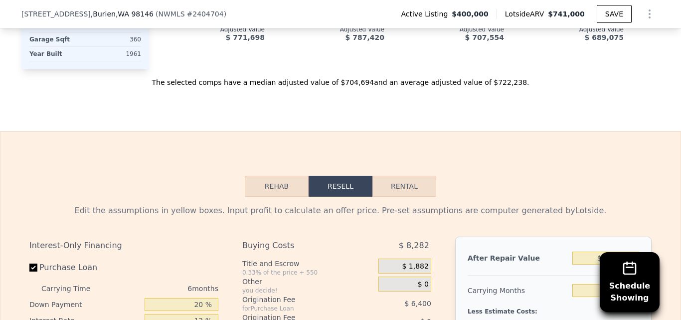
type input "4495"
type input "11769"
type input "$ 741,000"
type input "$ 254,268"
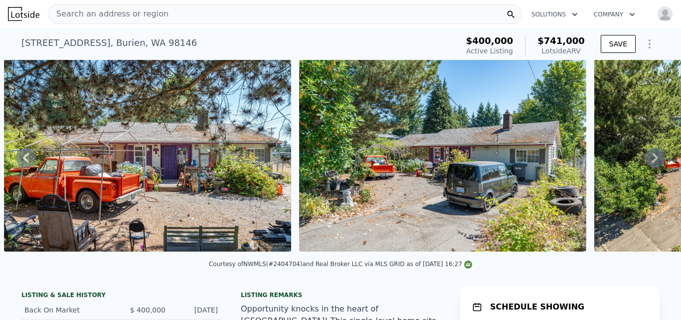
click at [118, 14] on span "Search an address or region" at bounding box center [108, 14] width 120 height 12
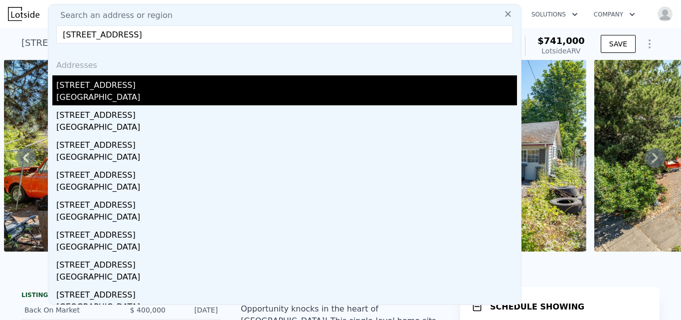
type input "[STREET_ADDRESS]"
click at [95, 89] on div "[STREET_ADDRESS]" at bounding box center [286, 83] width 461 height 16
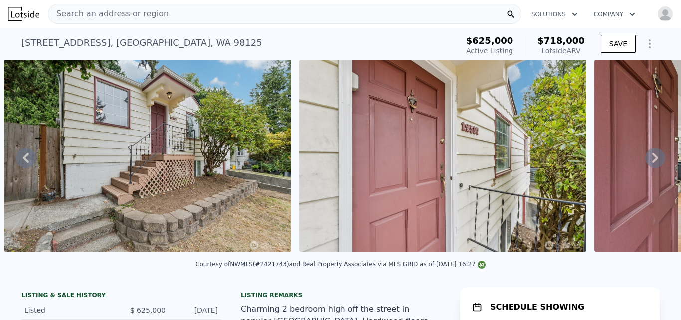
click at [175, 12] on div "Search an address or region" at bounding box center [285, 14] width 474 height 20
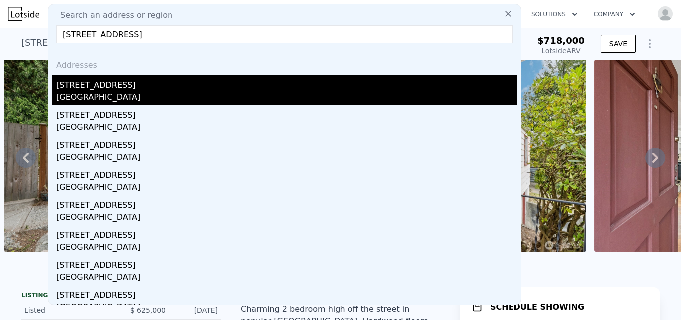
type input "[STREET_ADDRESS]"
click at [91, 87] on div "[STREET_ADDRESS]" at bounding box center [286, 83] width 461 height 16
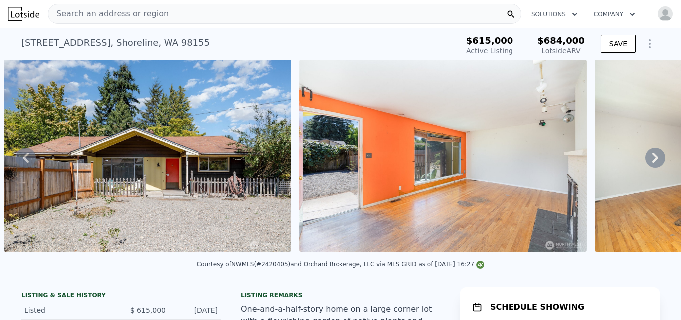
click at [135, 15] on span "Search an address or region" at bounding box center [108, 14] width 120 height 12
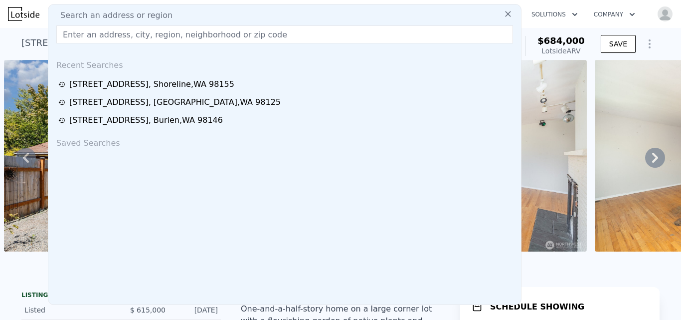
type input "[STREET_ADDRESS][PERSON_NAME]"
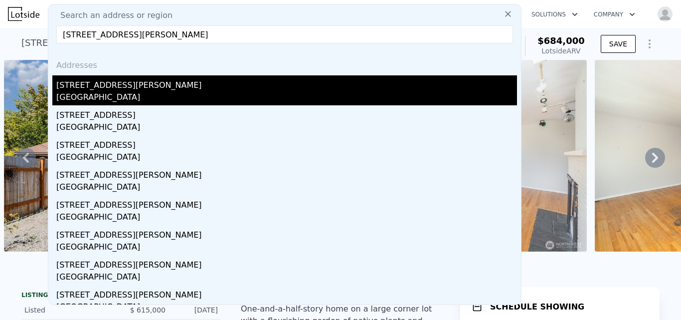
click at [101, 90] on div "[STREET_ADDRESS][PERSON_NAME]" at bounding box center [286, 83] width 461 height 16
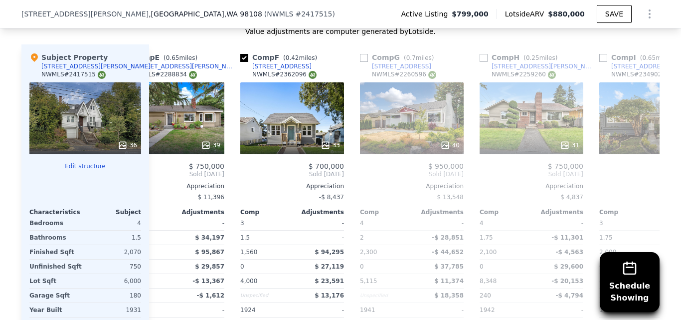
scroll to position [1267, 0]
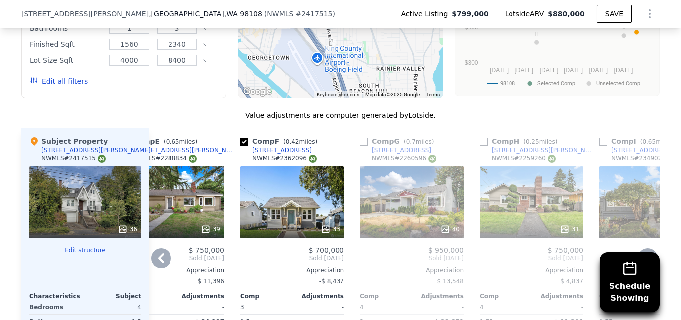
click at [415, 172] on div "40" at bounding box center [412, 202] width 104 height 72
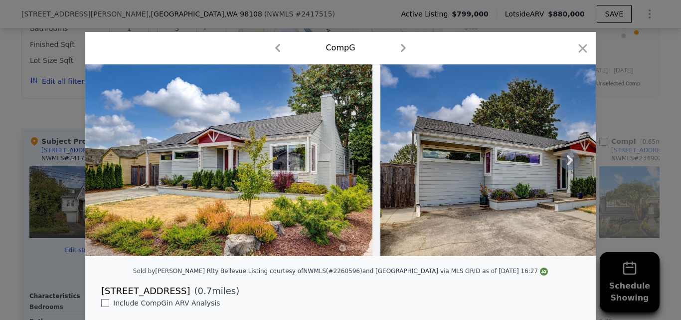
click at [564, 164] on icon at bounding box center [570, 160] width 20 height 20
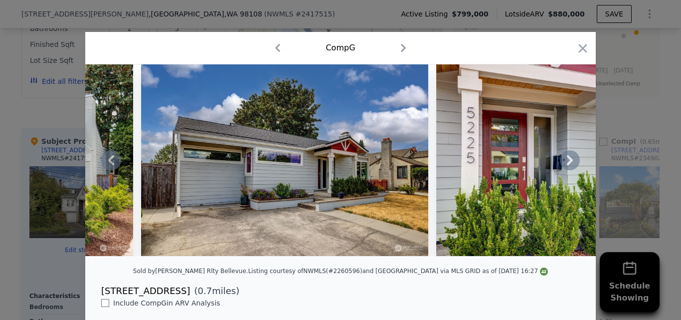
click at [564, 164] on icon at bounding box center [570, 160] width 20 height 20
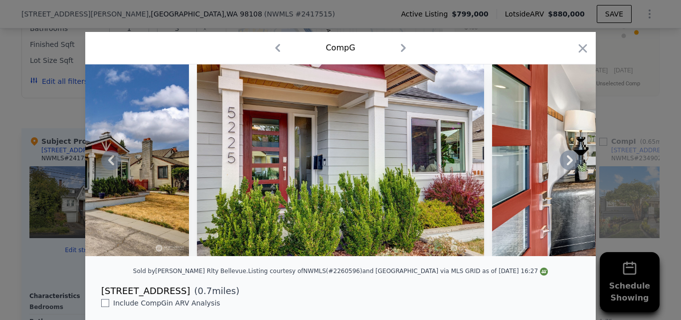
click at [564, 164] on icon at bounding box center [570, 160] width 20 height 20
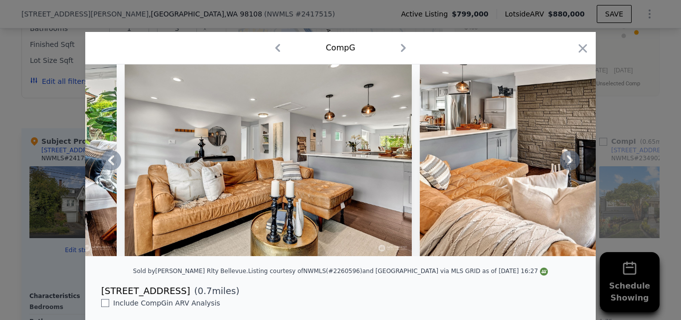
click at [564, 164] on icon at bounding box center [570, 160] width 20 height 20
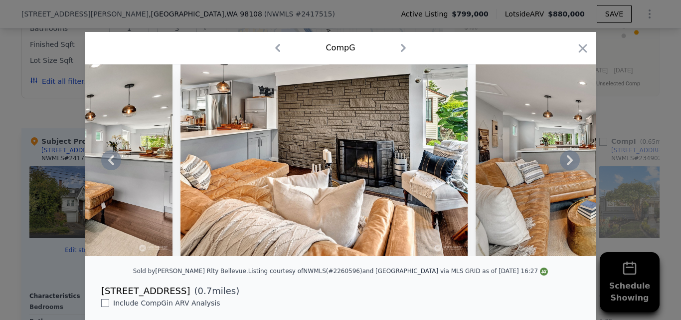
click at [564, 164] on icon at bounding box center [570, 160] width 20 height 20
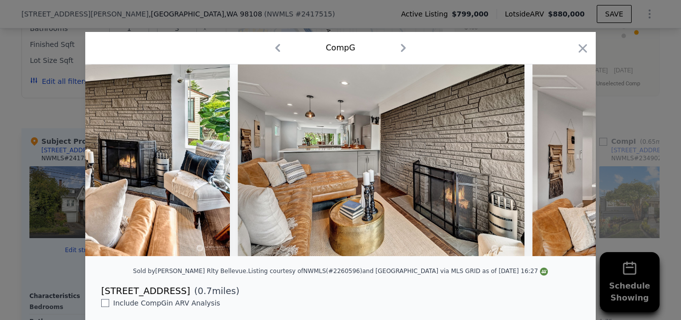
scroll to position [0, 1914]
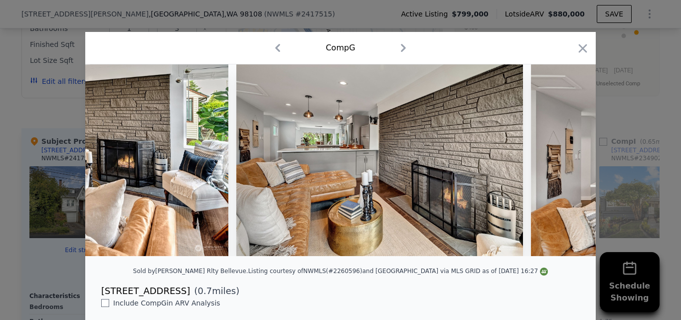
click at [564, 164] on div at bounding box center [340, 159] width 510 height 191
click at [564, 164] on icon at bounding box center [570, 160] width 20 height 20
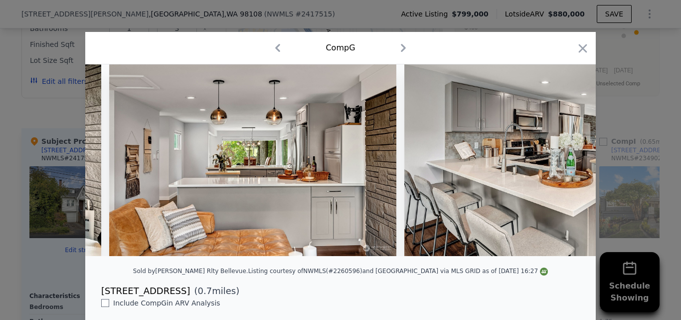
scroll to position [0, 2393]
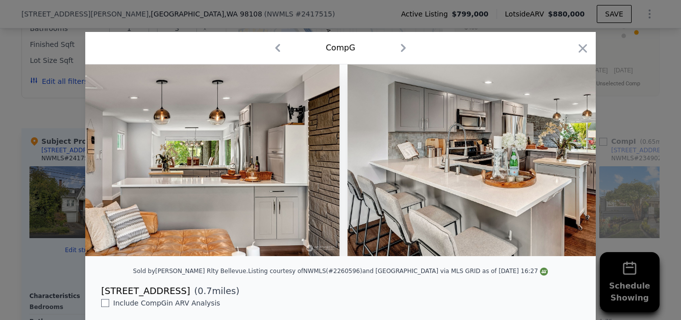
click at [564, 164] on div at bounding box center [340, 159] width 510 height 191
click at [564, 164] on icon at bounding box center [570, 160] width 20 height 20
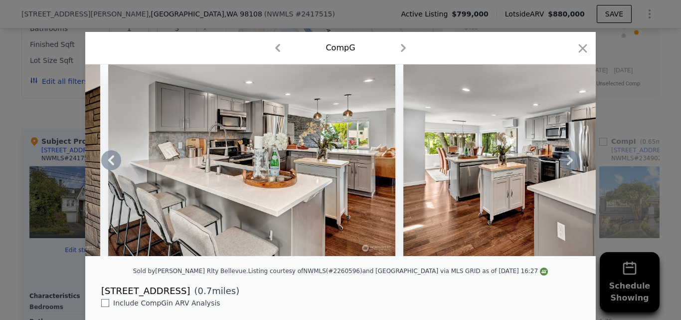
click at [564, 164] on icon at bounding box center [570, 160] width 20 height 20
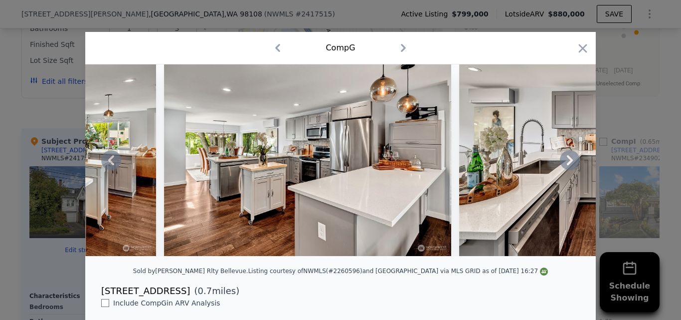
click at [564, 164] on icon at bounding box center [570, 160] width 20 height 20
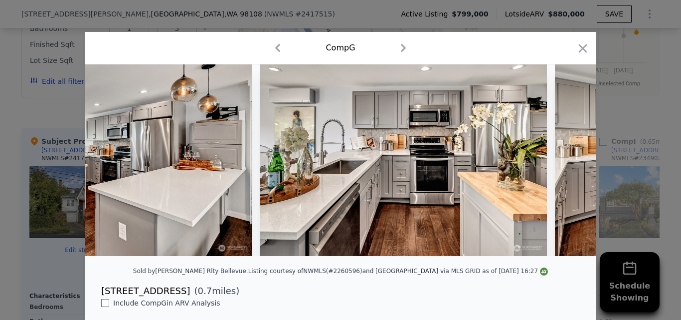
scroll to position [0, 3111]
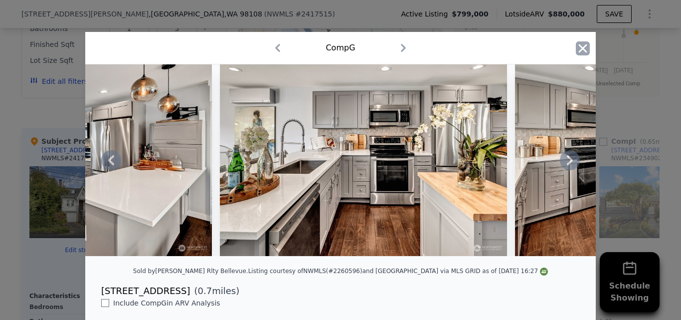
click at [582, 47] on icon "button" at bounding box center [583, 48] width 14 height 14
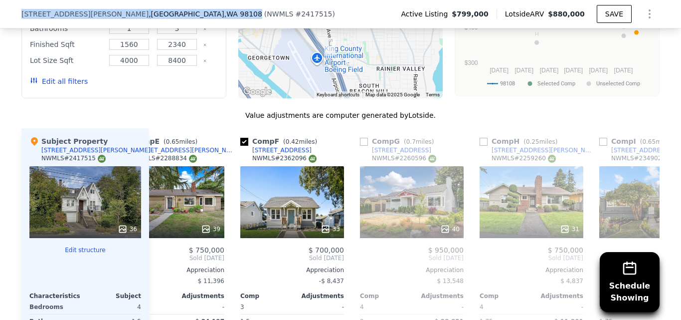
drag, startPoint x: 18, startPoint y: 12, endPoint x: 134, endPoint y: 18, distance: 115.3
click at [134, 18] on div "[STREET_ADDRESS][PERSON_NAME]" at bounding box center [141, 14] width 241 height 10
copy div "[STREET_ADDRESS][PERSON_NAME]"
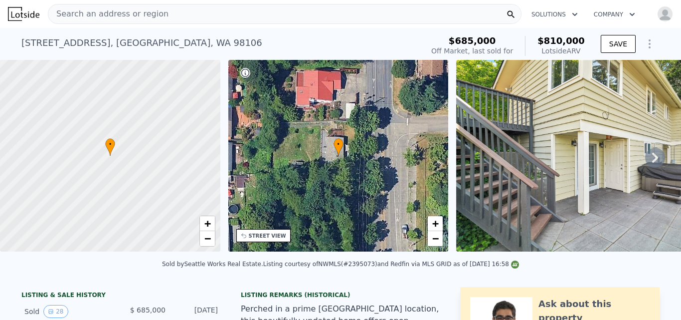
click at [646, 160] on icon at bounding box center [655, 158] width 20 height 20
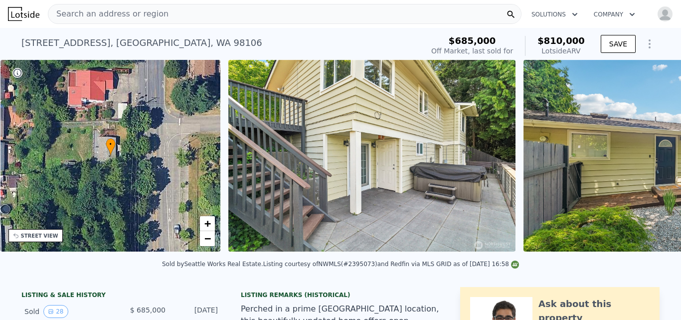
scroll to position [0, 232]
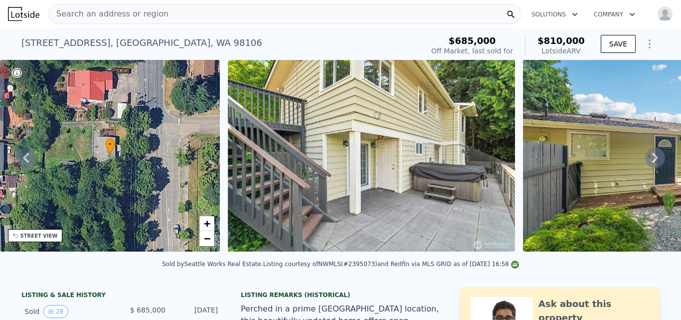
click at [646, 160] on icon at bounding box center [655, 158] width 20 height 20
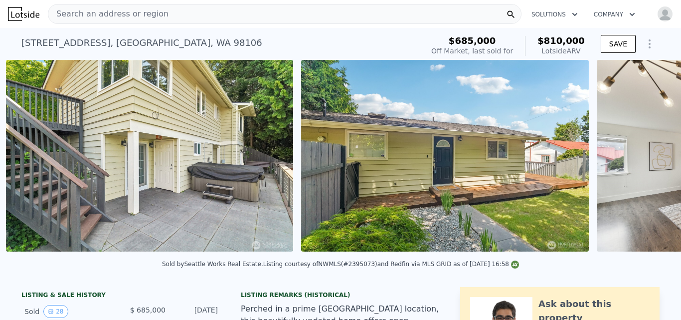
scroll to position [0, 456]
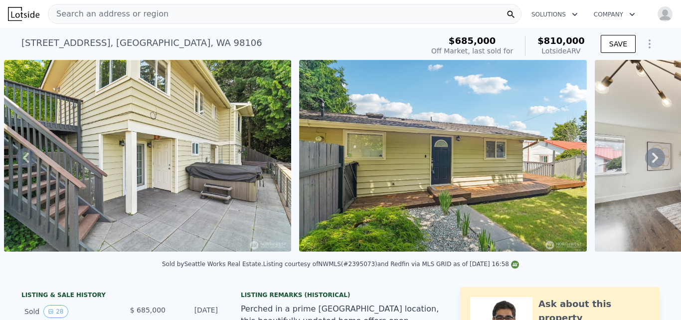
click at [646, 160] on icon at bounding box center [655, 158] width 20 height 20
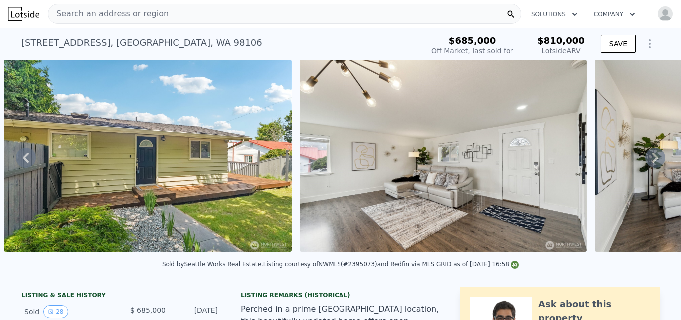
click at [646, 160] on icon at bounding box center [655, 158] width 20 height 20
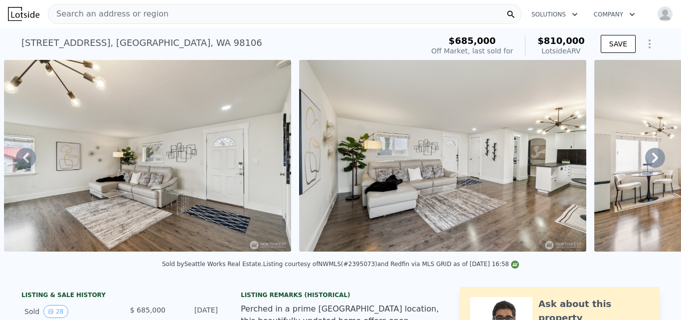
click at [646, 160] on icon at bounding box center [655, 158] width 20 height 20
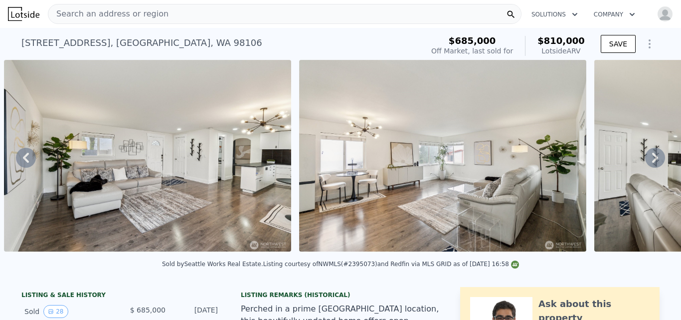
click at [646, 160] on icon at bounding box center [655, 158] width 20 height 20
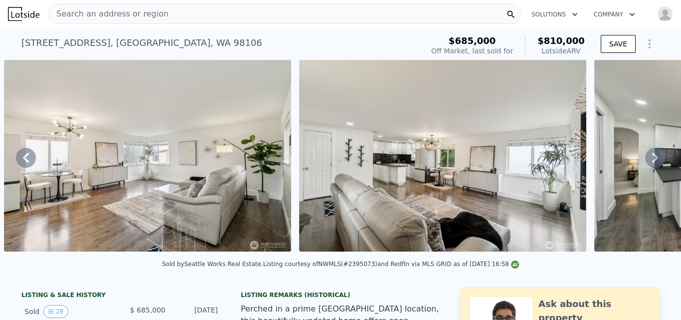
click at [646, 160] on icon at bounding box center [655, 158] width 20 height 20
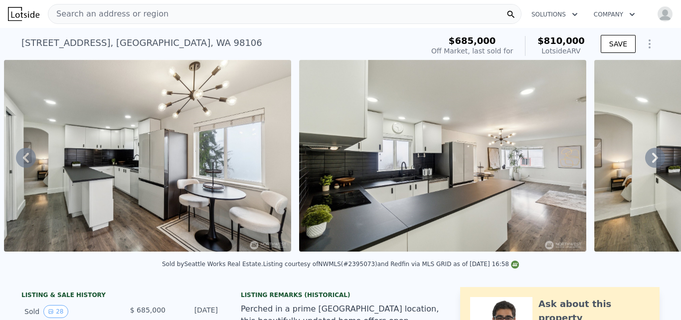
click at [646, 160] on icon at bounding box center [655, 158] width 20 height 20
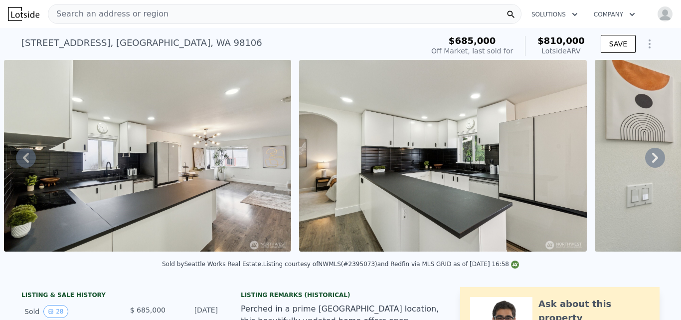
click at [646, 160] on icon at bounding box center [655, 158] width 20 height 20
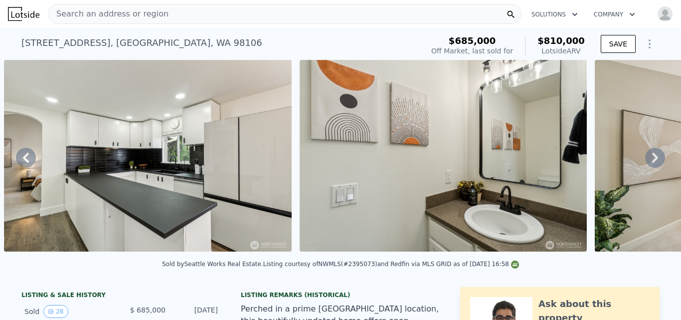
click at [646, 160] on icon at bounding box center [655, 158] width 20 height 20
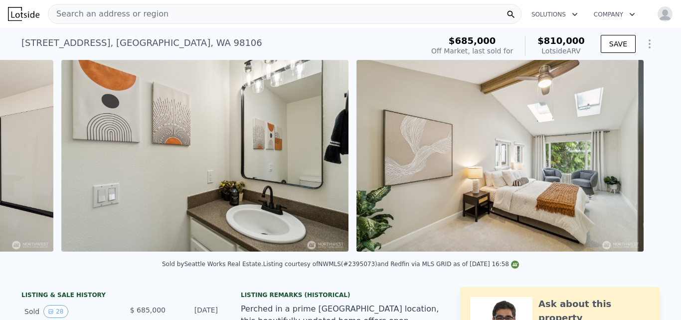
scroll to position [0, 3113]
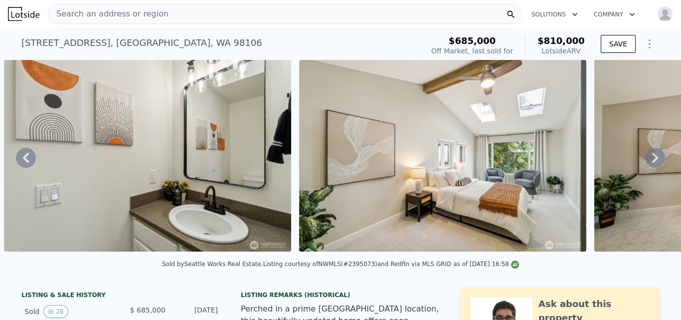
click at [646, 160] on icon at bounding box center [655, 158] width 20 height 20
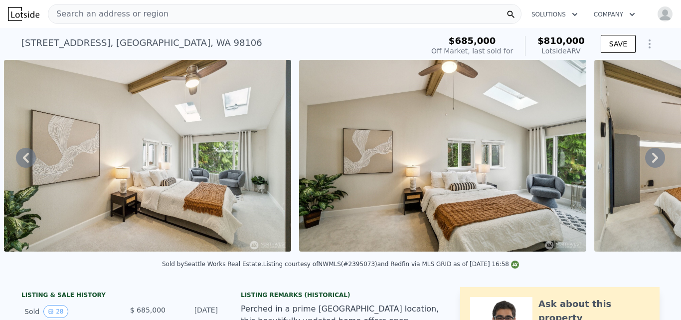
click at [646, 160] on icon at bounding box center [655, 158] width 20 height 20
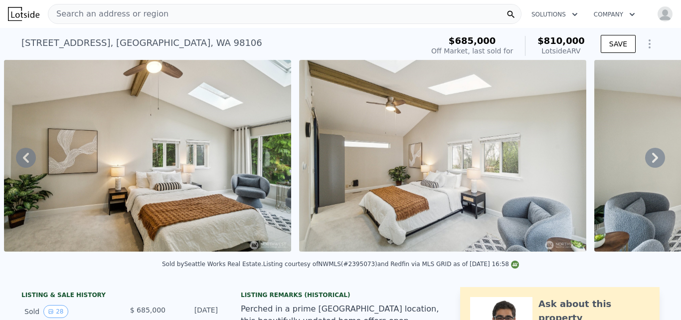
click at [646, 160] on icon at bounding box center [655, 158] width 20 height 20
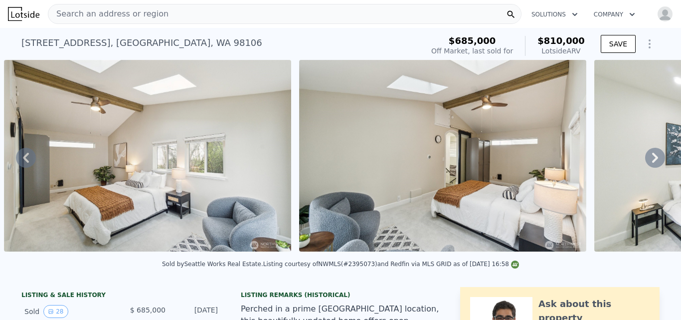
click at [646, 160] on icon at bounding box center [655, 158] width 20 height 20
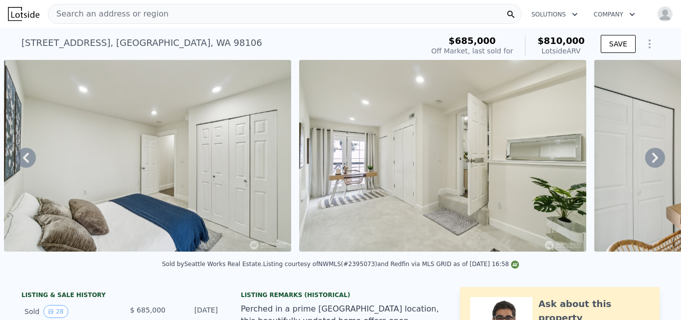
click at [646, 160] on icon at bounding box center [655, 158] width 20 height 20
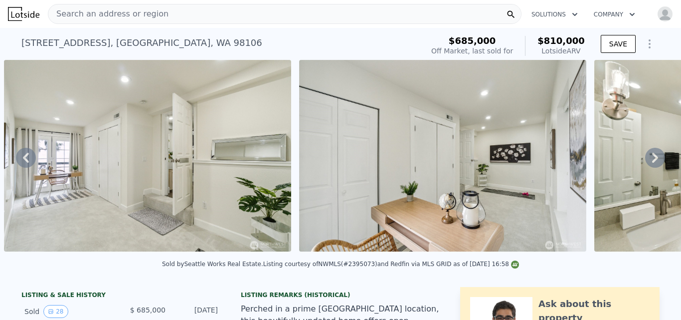
click at [646, 160] on icon at bounding box center [655, 158] width 20 height 20
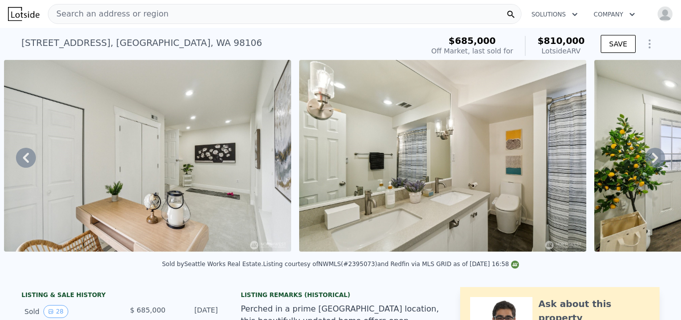
click at [646, 160] on icon at bounding box center [655, 158] width 20 height 20
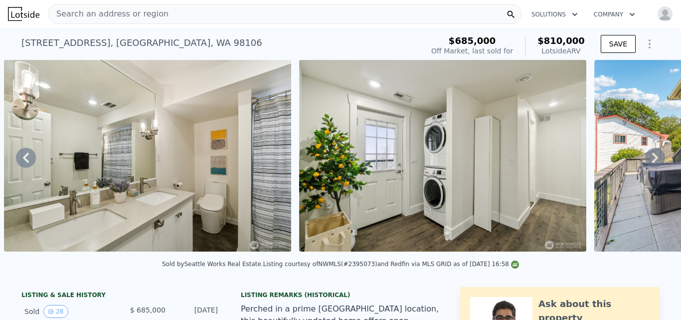
click at [646, 160] on icon at bounding box center [655, 158] width 20 height 20
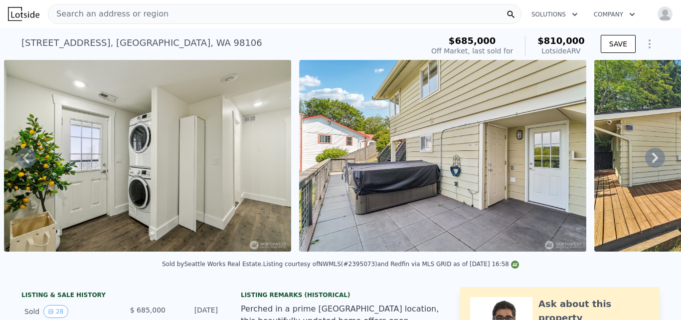
click at [646, 160] on icon at bounding box center [655, 158] width 20 height 20
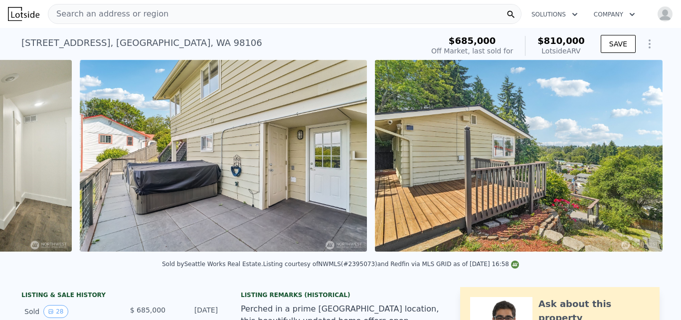
scroll to position [0, 6360]
